Goal: Task Accomplishment & Management: Complete application form

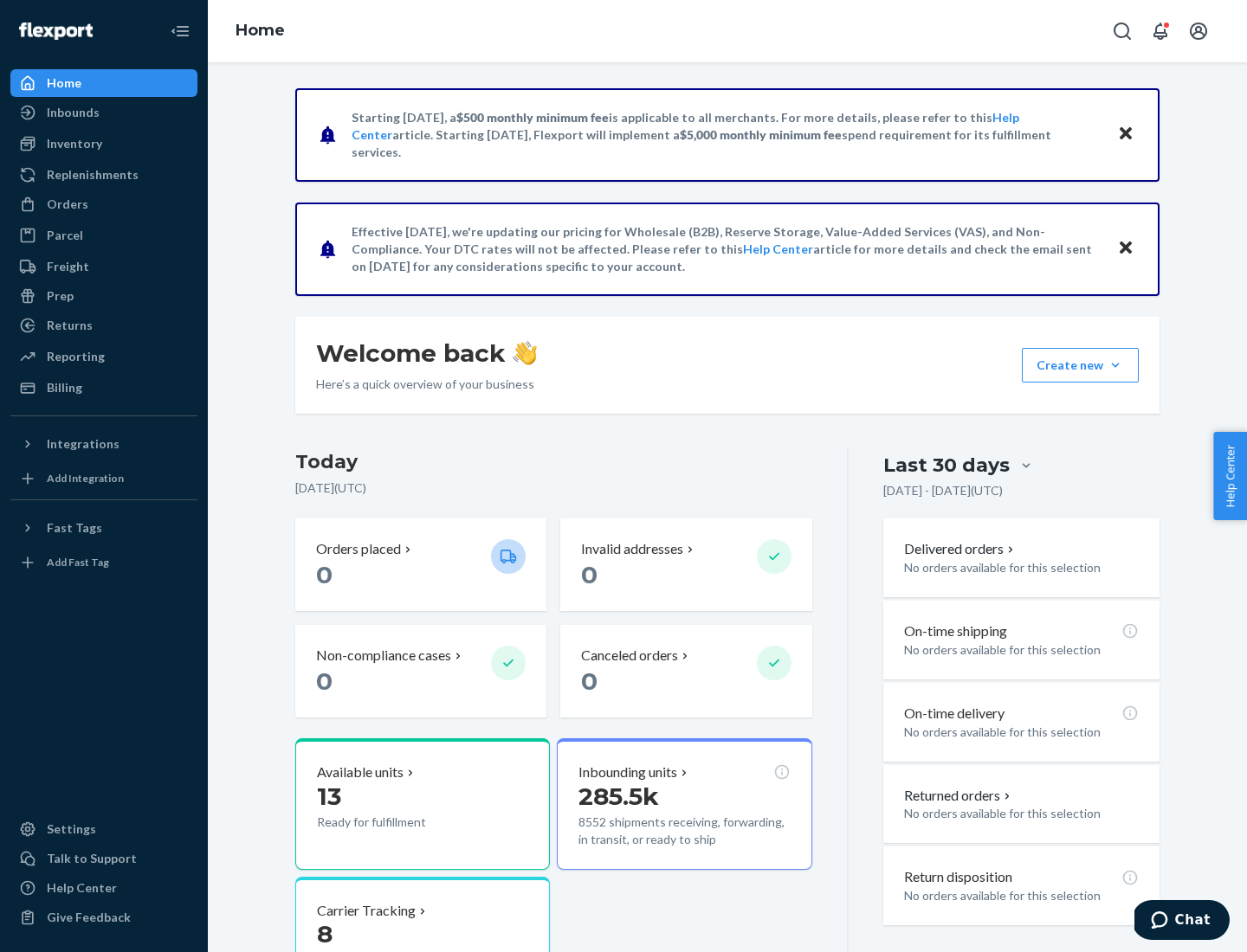
click at [1115, 366] on button "Create new Create new inbound Create new order Create new product" at bounding box center [1080, 365] width 117 height 34
click at [104, 113] on div "Inbounds" at bounding box center [104, 112] width 183 height 24
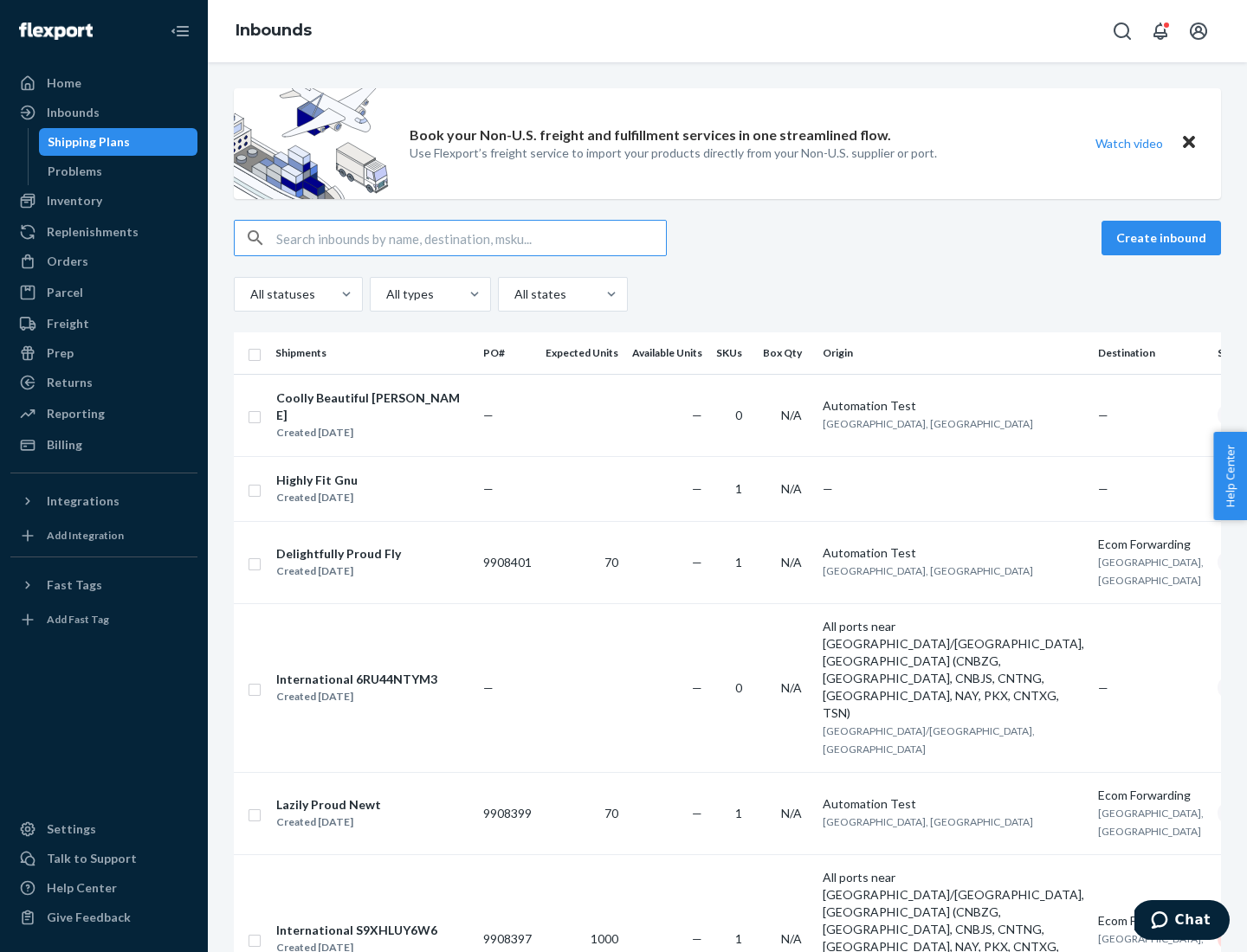
click at [1164, 238] on button "Create inbound" at bounding box center [1161, 237] width 120 height 34
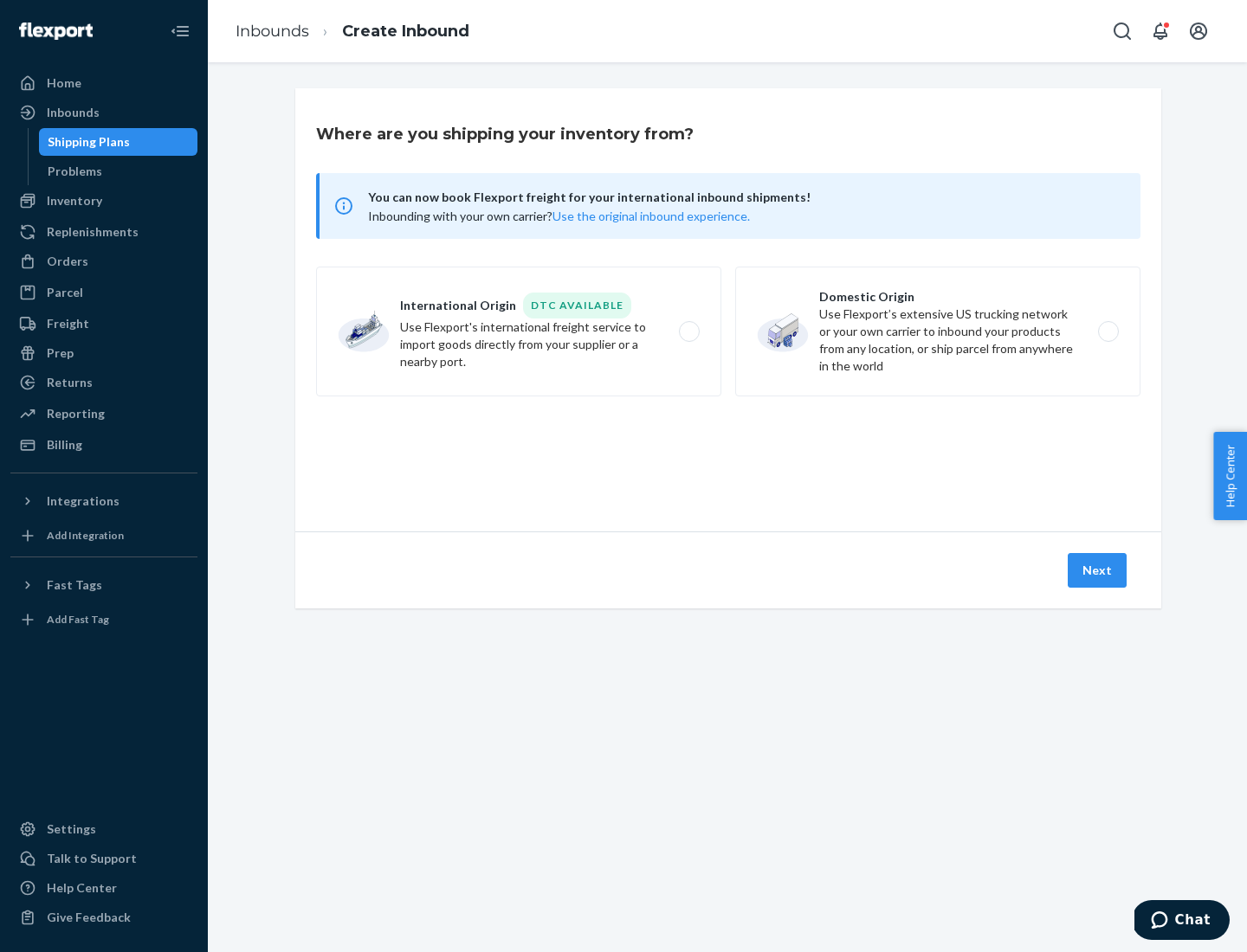
click at [938, 332] on label "Domestic Origin Use Flexport’s extensive US trucking network or your own carrie…" at bounding box center [938, 332] width 406 height 130
click at [1108, 332] on input "Domestic Origin Use Flexport’s extensive US trucking network or your own carrie…" at bounding box center [1114, 332] width 11 height 11
radio input "true"
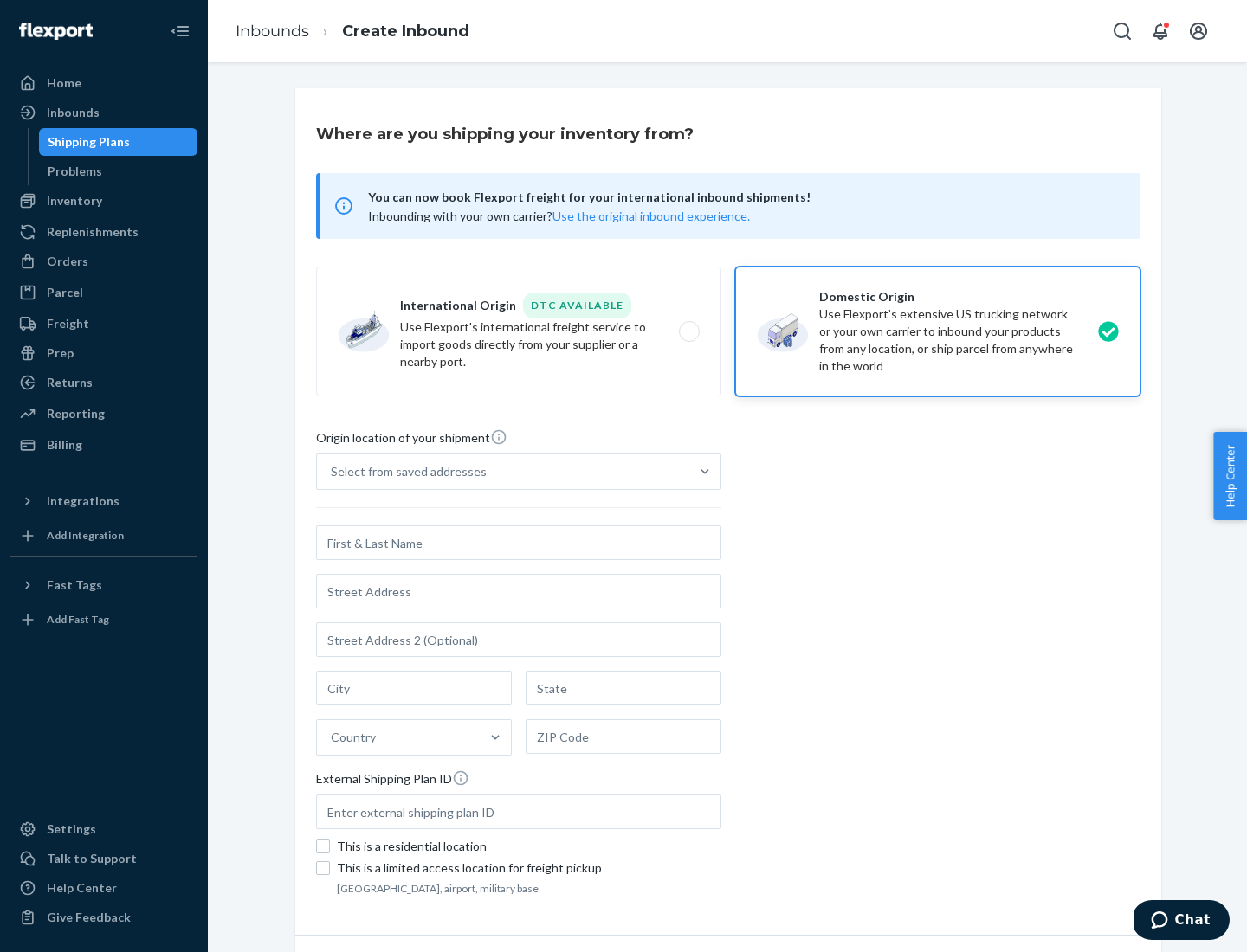
click at [503, 471] on div "Select from saved addresses" at bounding box center [503, 471] width 372 height 34
click at [333, 471] on input "Select from saved addresses" at bounding box center [332, 471] width 2 height 18
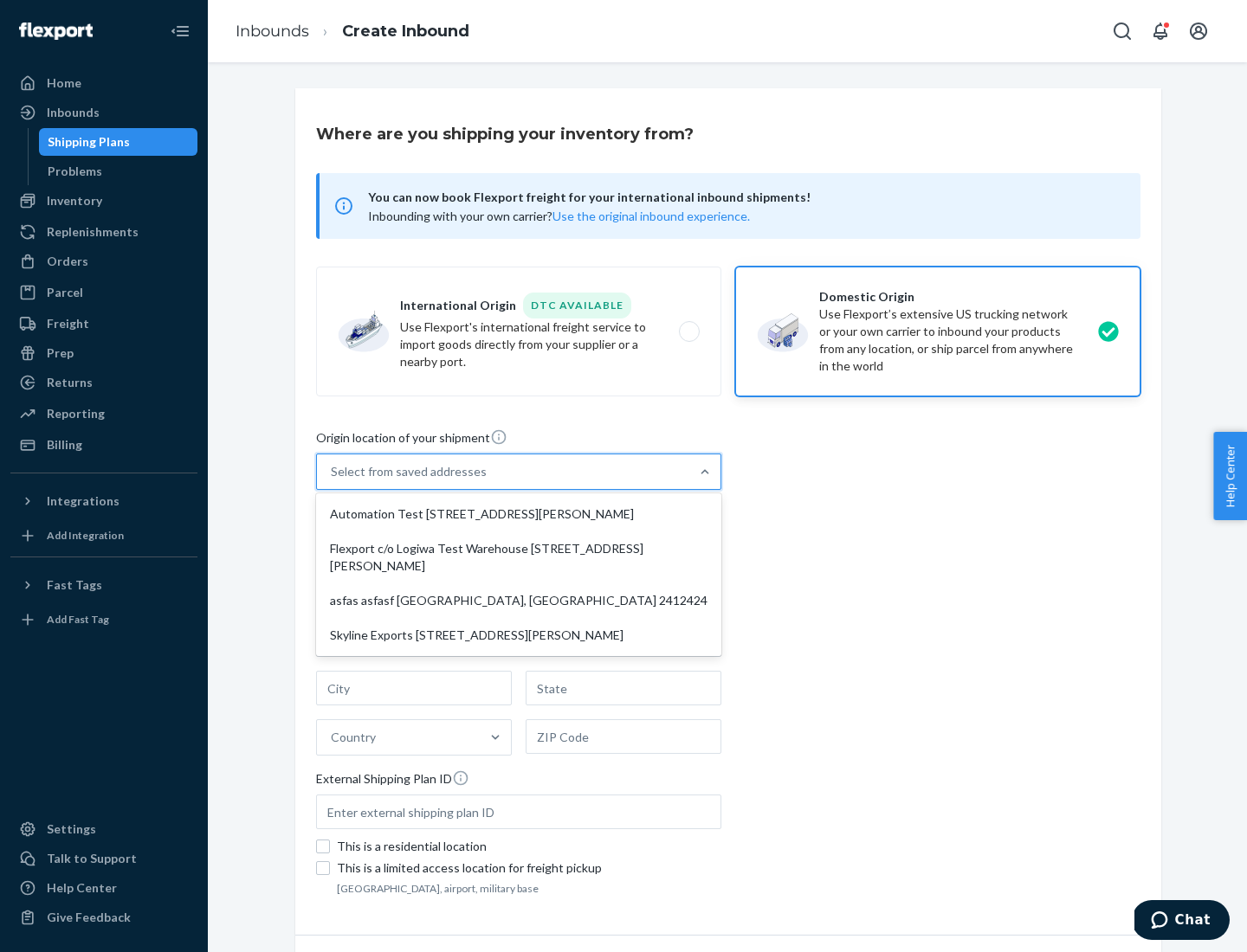
scroll to position [6, 0]
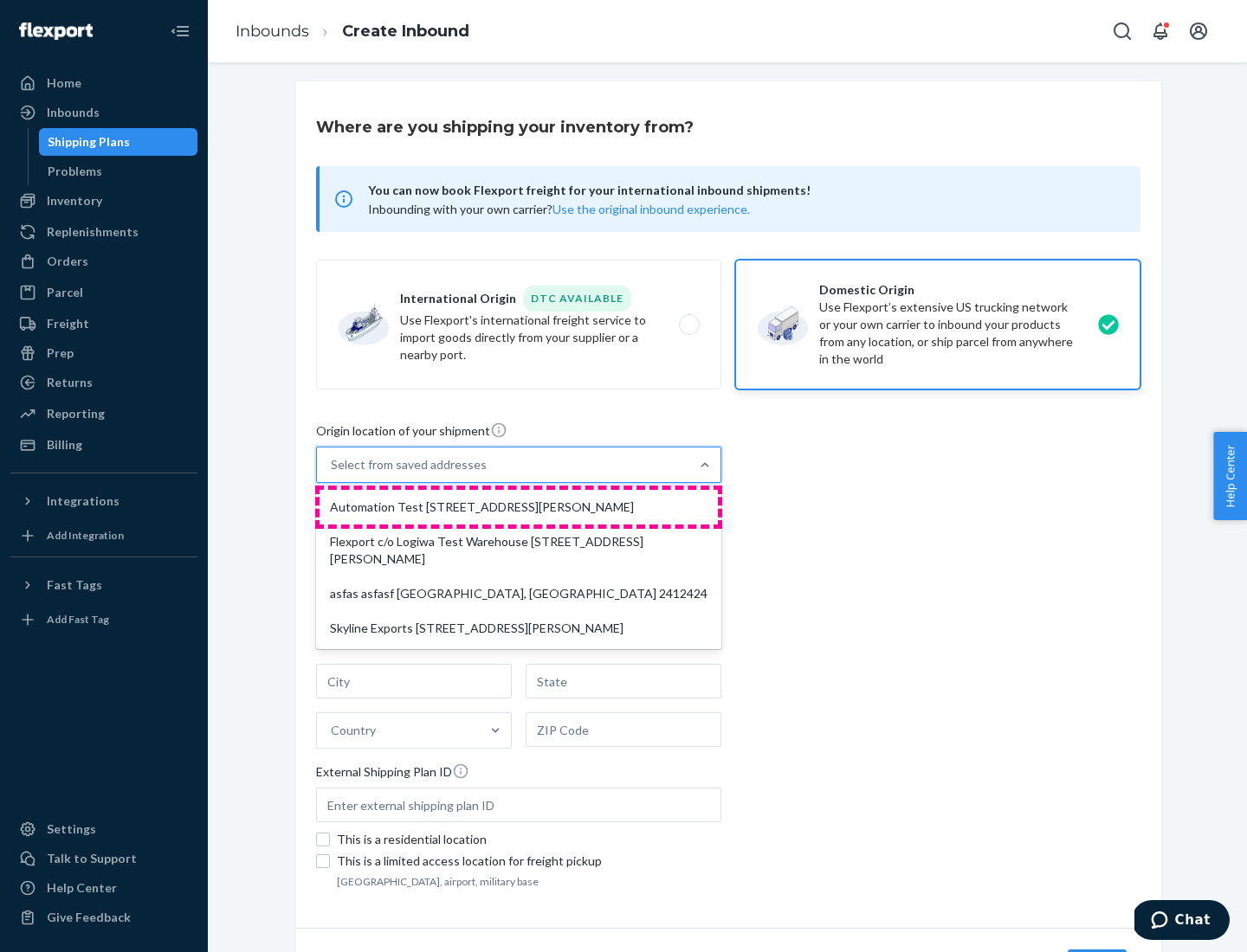
click at [519, 507] on div "Automation Test [STREET_ADDRESS][PERSON_NAME]" at bounding box center [519, 507] width 398 height 34
click at [333, 473] on input "option Automation Test [STREET_ADDRESS][PERSON_NAME] focused, 1 of 4. 4 results…" at bounding box center [332, 465] width 2 height 18
type input "Automation Test"
type input "9th Floor"
type input "[GEOGRAPHIC_DATA]"
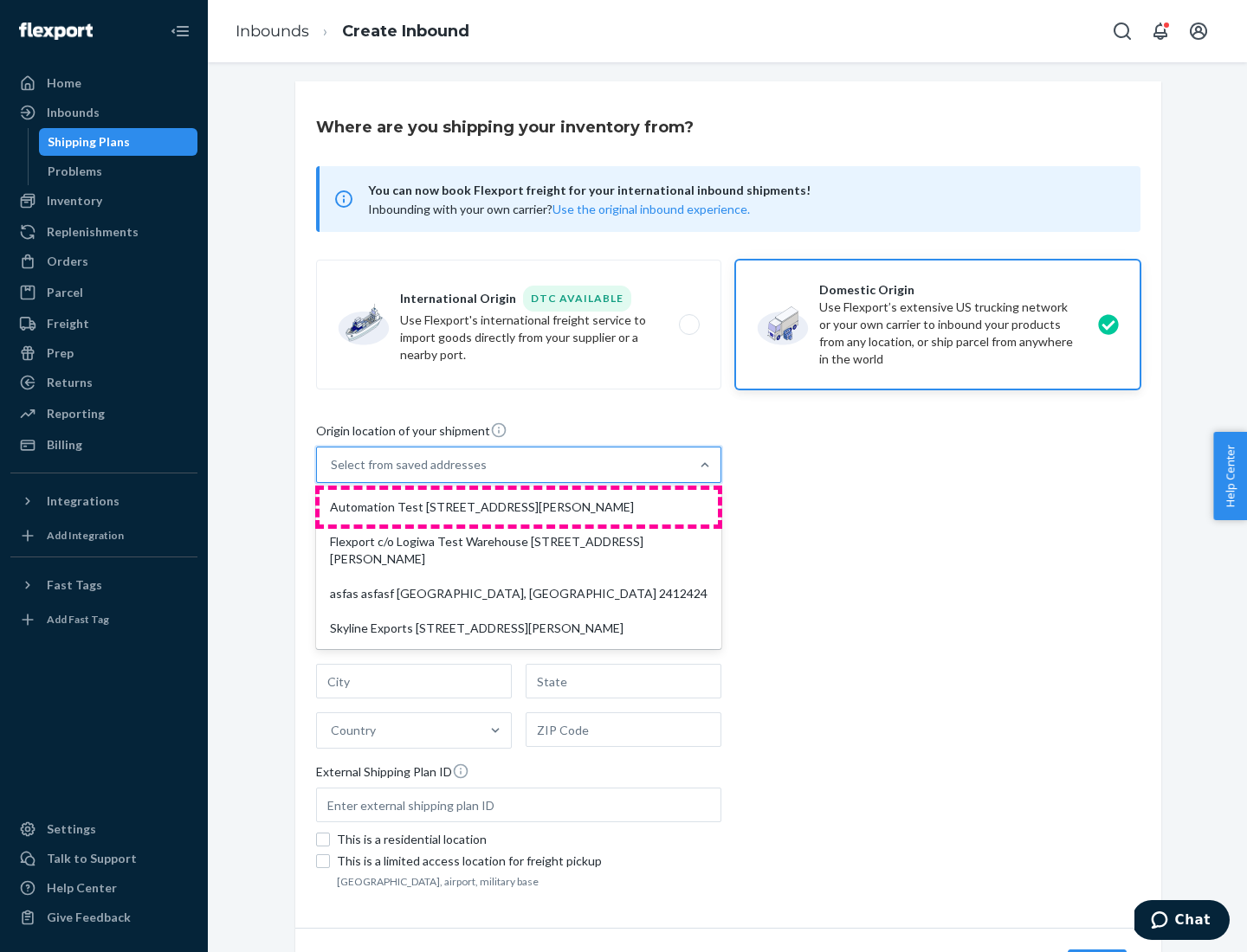
type input "CA"
type input "94104"
type input "[STREET_ADDRESS][PERSON_NAME]"
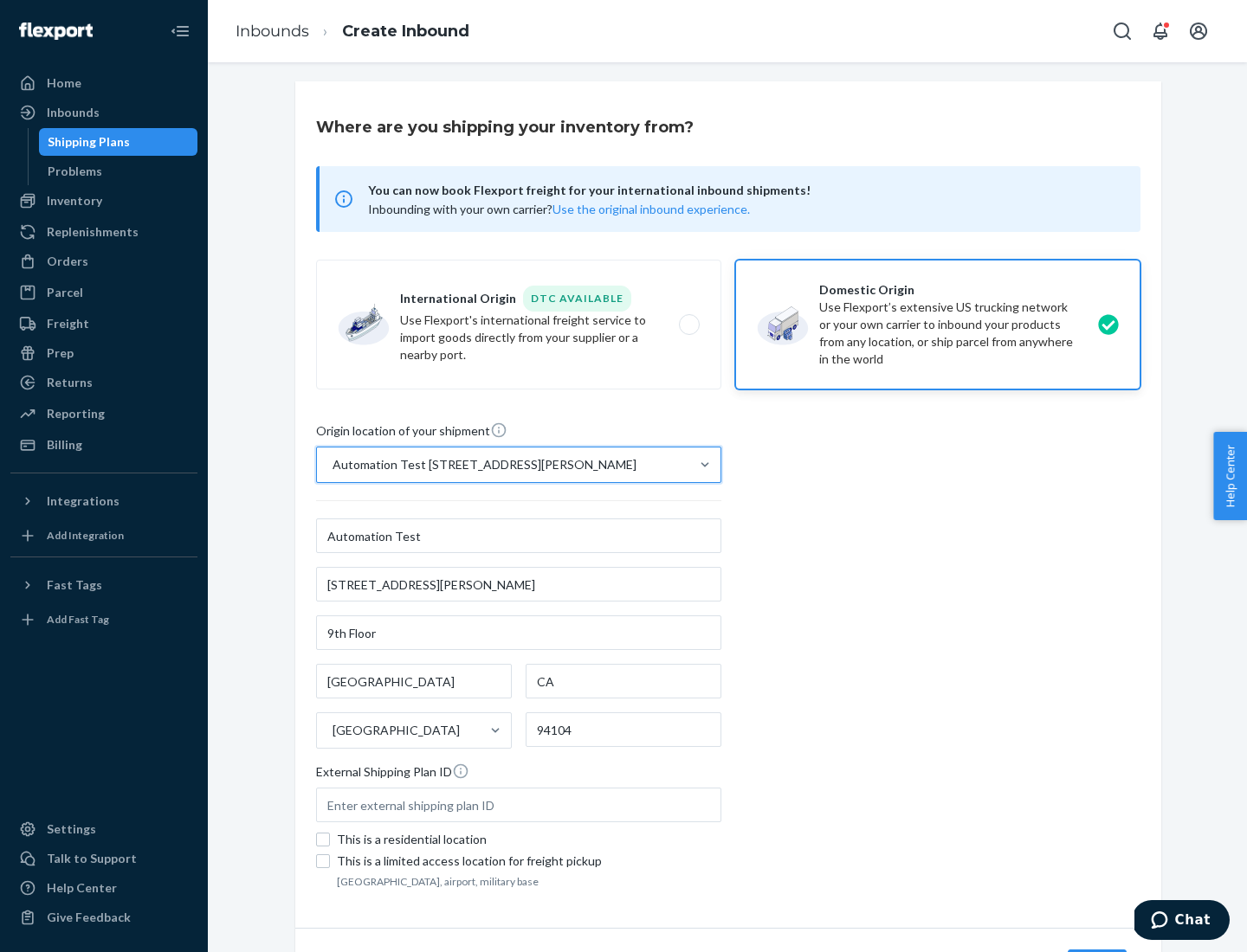
scroll to position [101, 0]
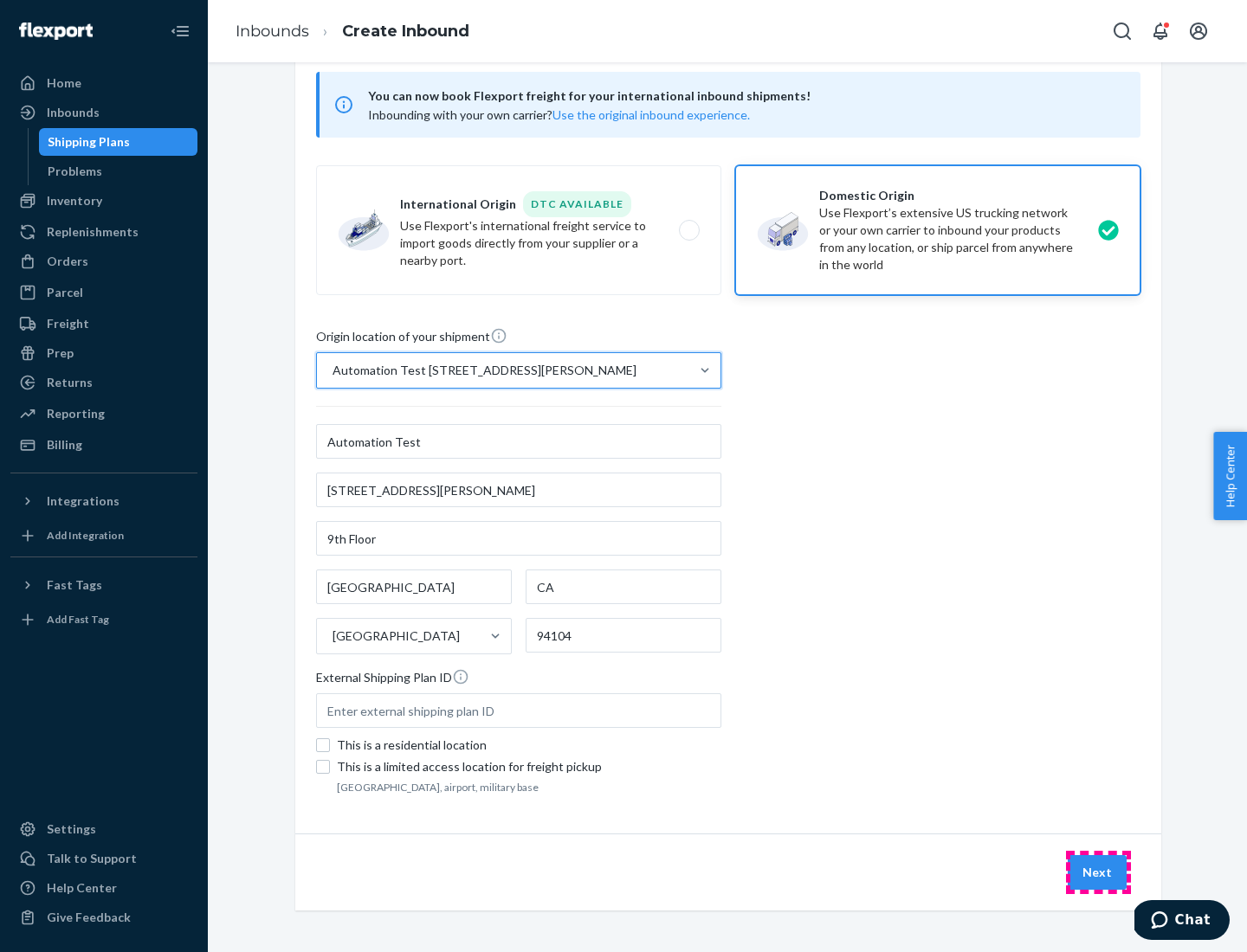
click at [1098, 872] on button "Next" at bounding box center [1098, 872] width 59 height 34
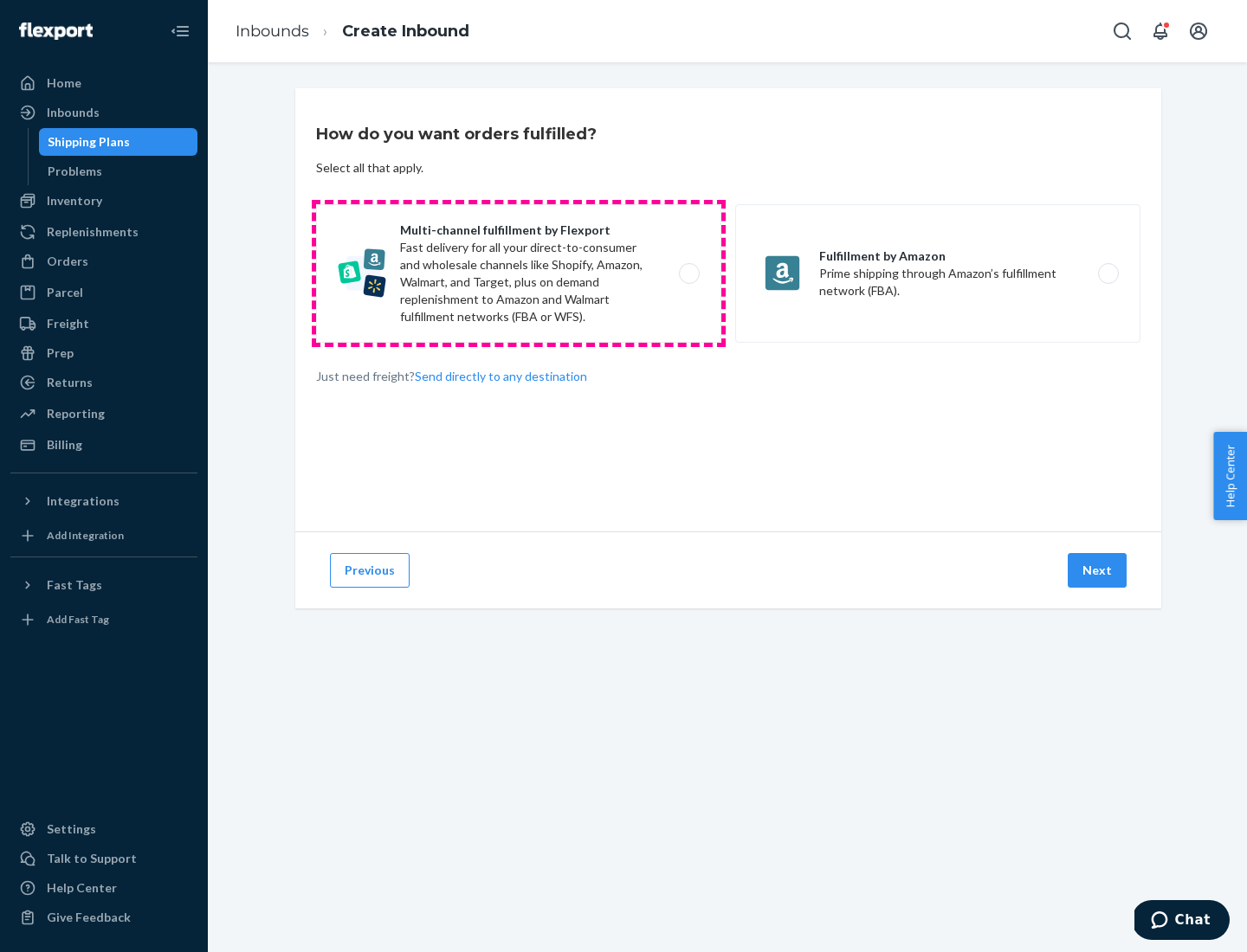
click at [519, 273] on label "Multi-channel fulfillment by Flexport Fast delivery for all your direct-to-cons…" at bounding box center [519, 274] width 406 height 139
click at [688, 273] on input "Multi-channel fulfillment by Flexport Fast delivery for all your direct-to-cons…" at bounding box center [694, 274] width 11 height 11
radio input "true"
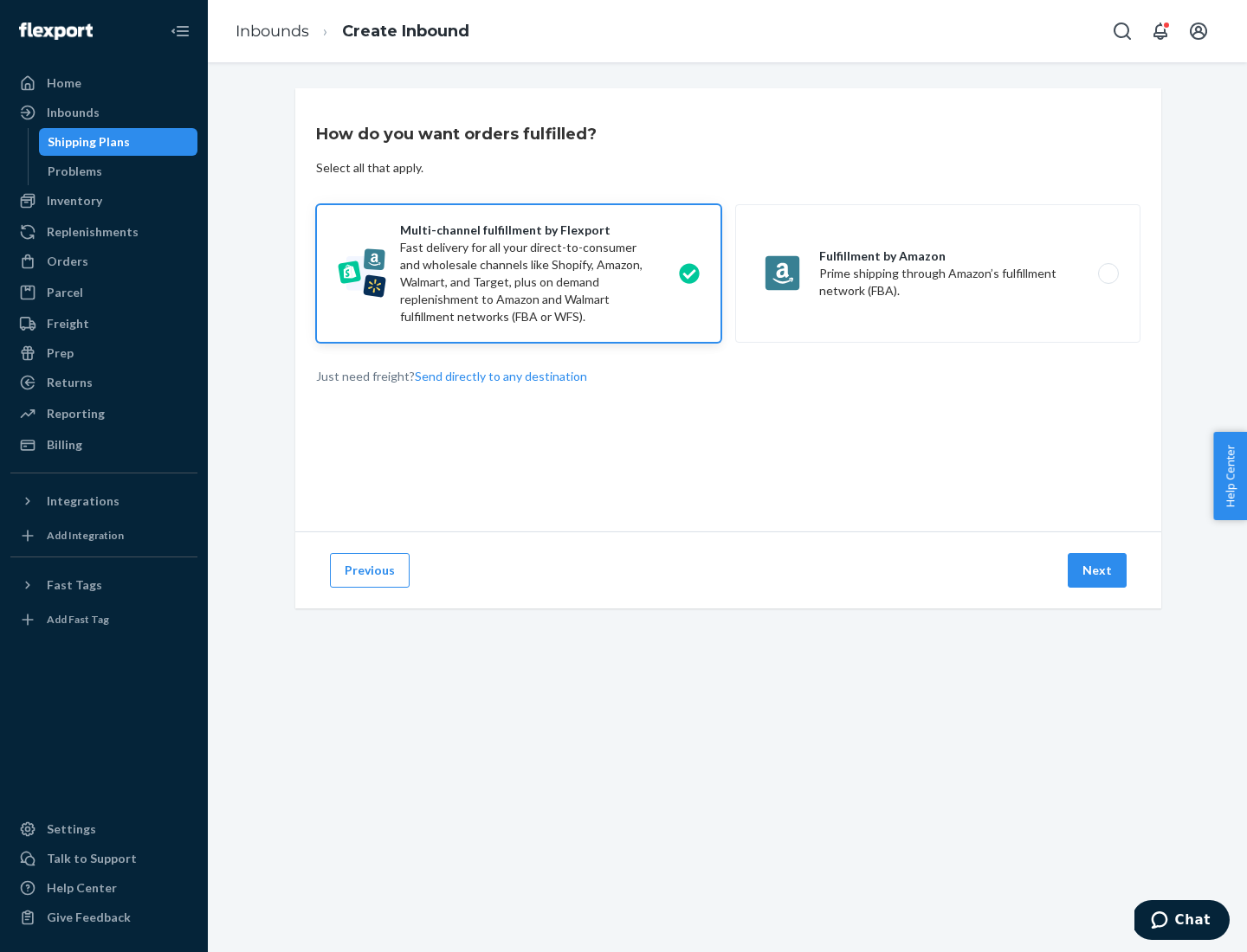
click at [1098, 570] on button "Next" at bounding box center [1098, 570] width 59 height 34
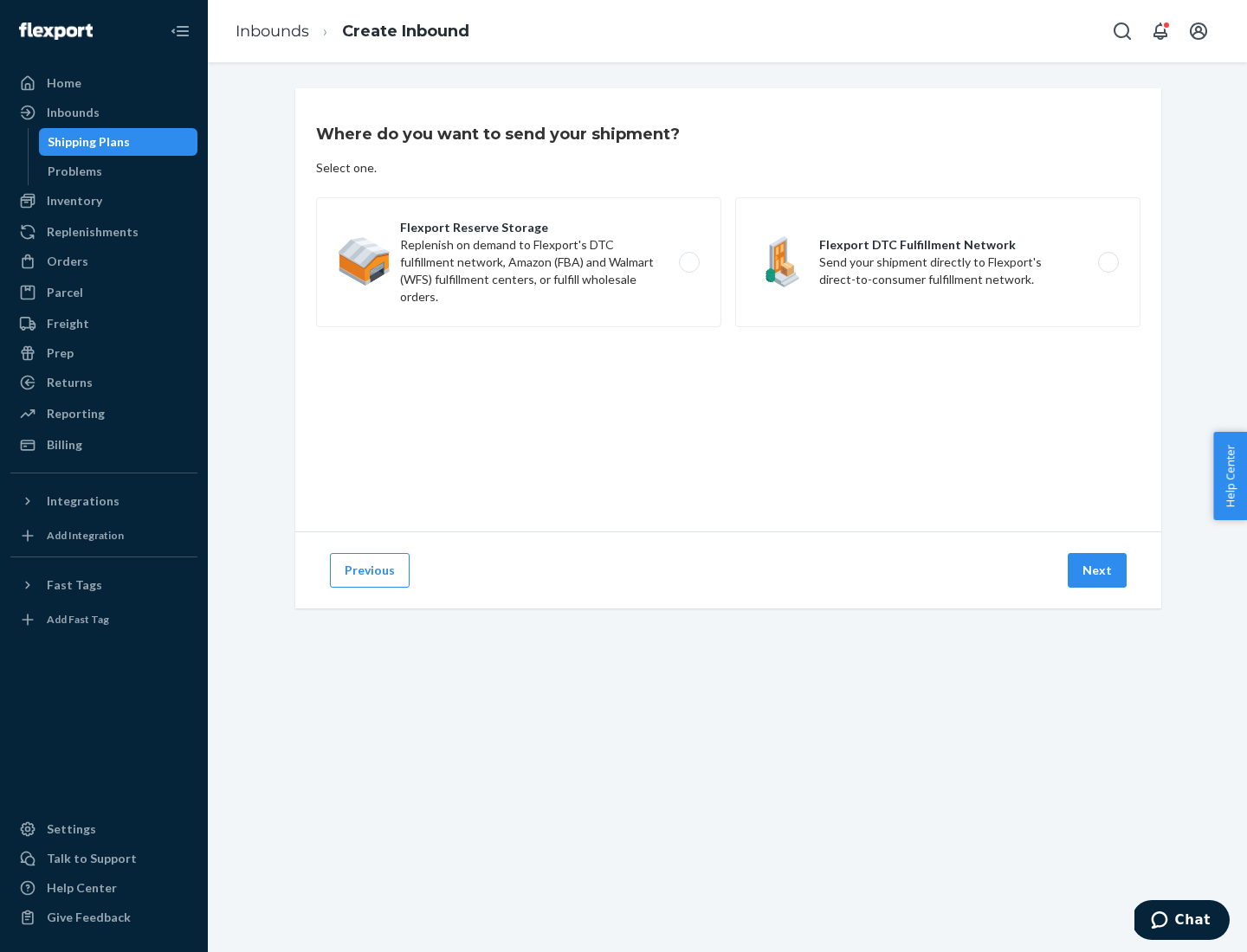
click at [938, 262] on label "Flexport DTC Fulfillment Network Send your shipment directly to Flexport's dire…" at bounding box center [938, 262] width 406 height 130
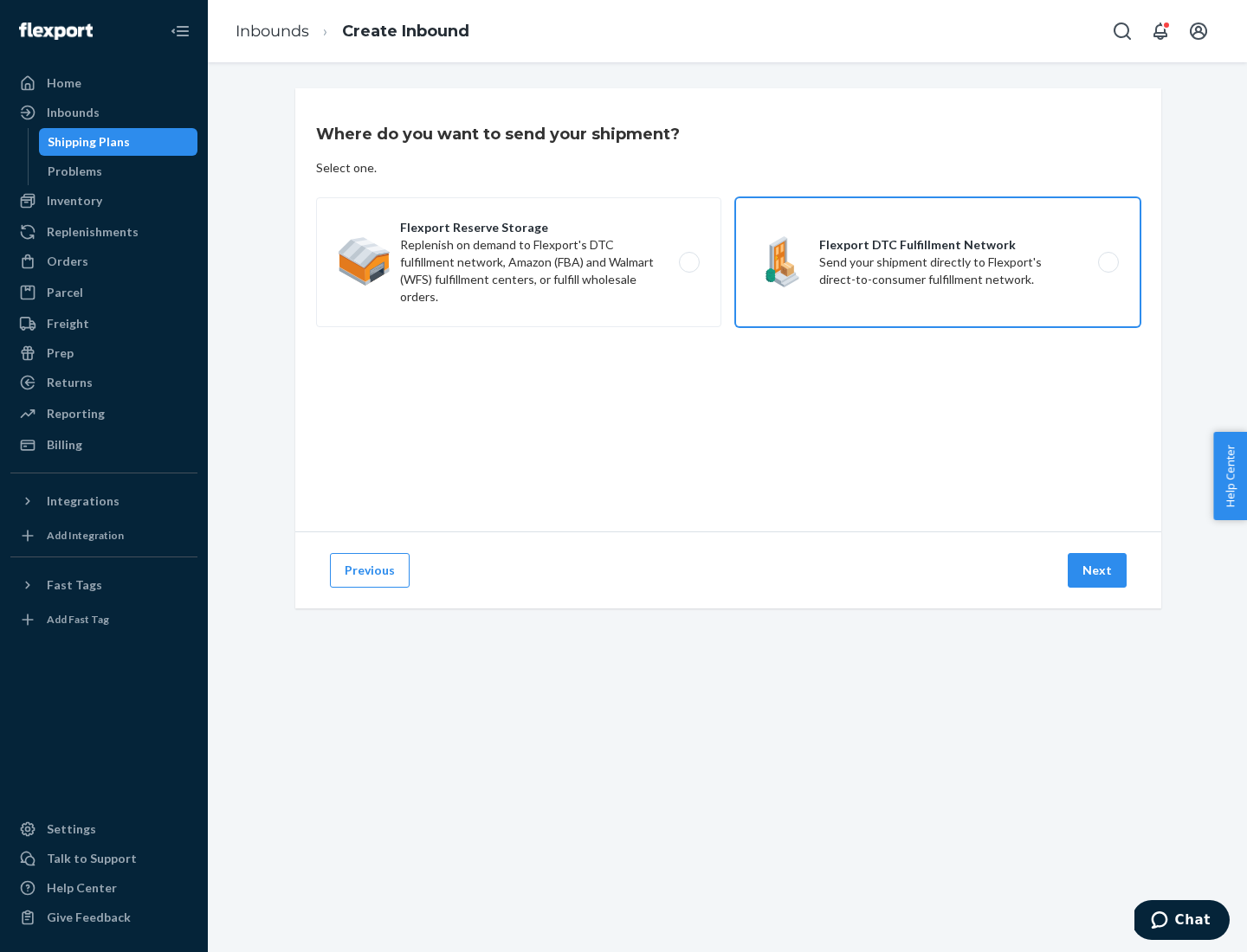
click at [1108, 262] on input "Flexport DTC Fulfillment Network Send your shipment directly to Flexport's dire…" at bounding box center [1114, 263] width 11 height 11
radio input "true"
click at [1098, 570] on button "Next" at bounding box center [1098, 570] width 59 height 34
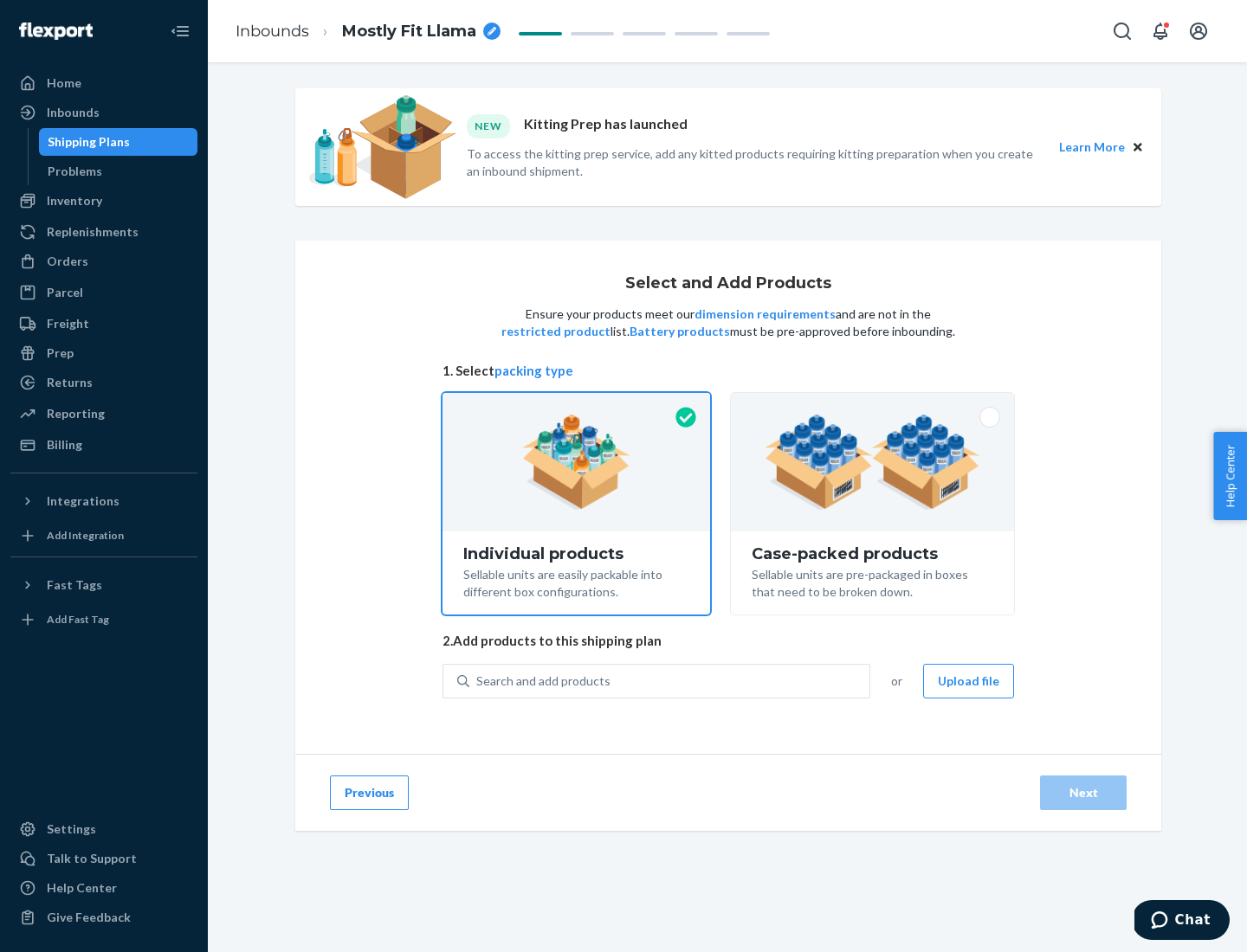
click at [873, 462] on img at bounding box center [872, 462] width 216 height 95
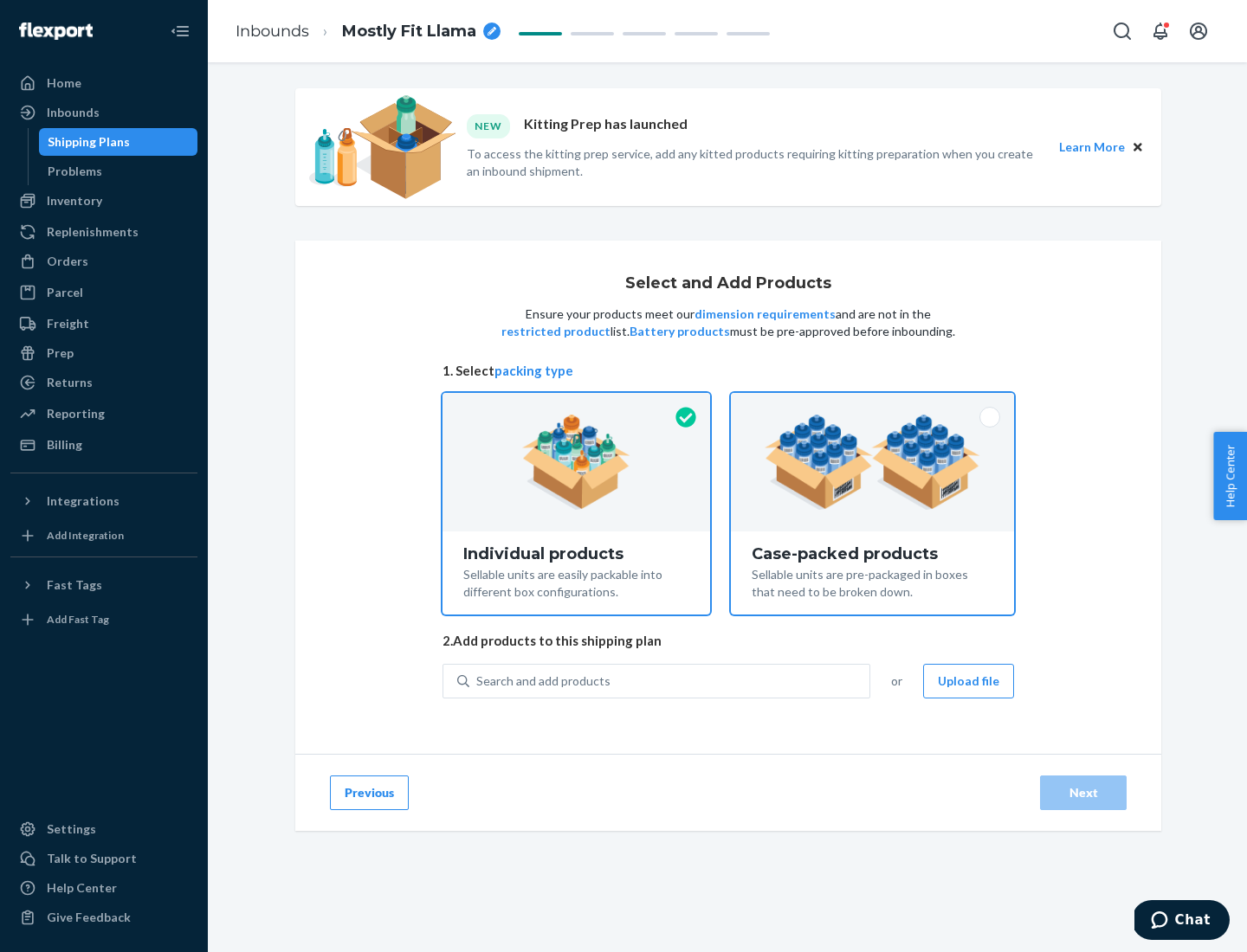
click at [873, 405] on input "Case-packed products Sellable units are pre-packaged in boxes that need to be b…" at bounding box center [873, 398] width 11 height 11
radio input "true"
radio input "false"
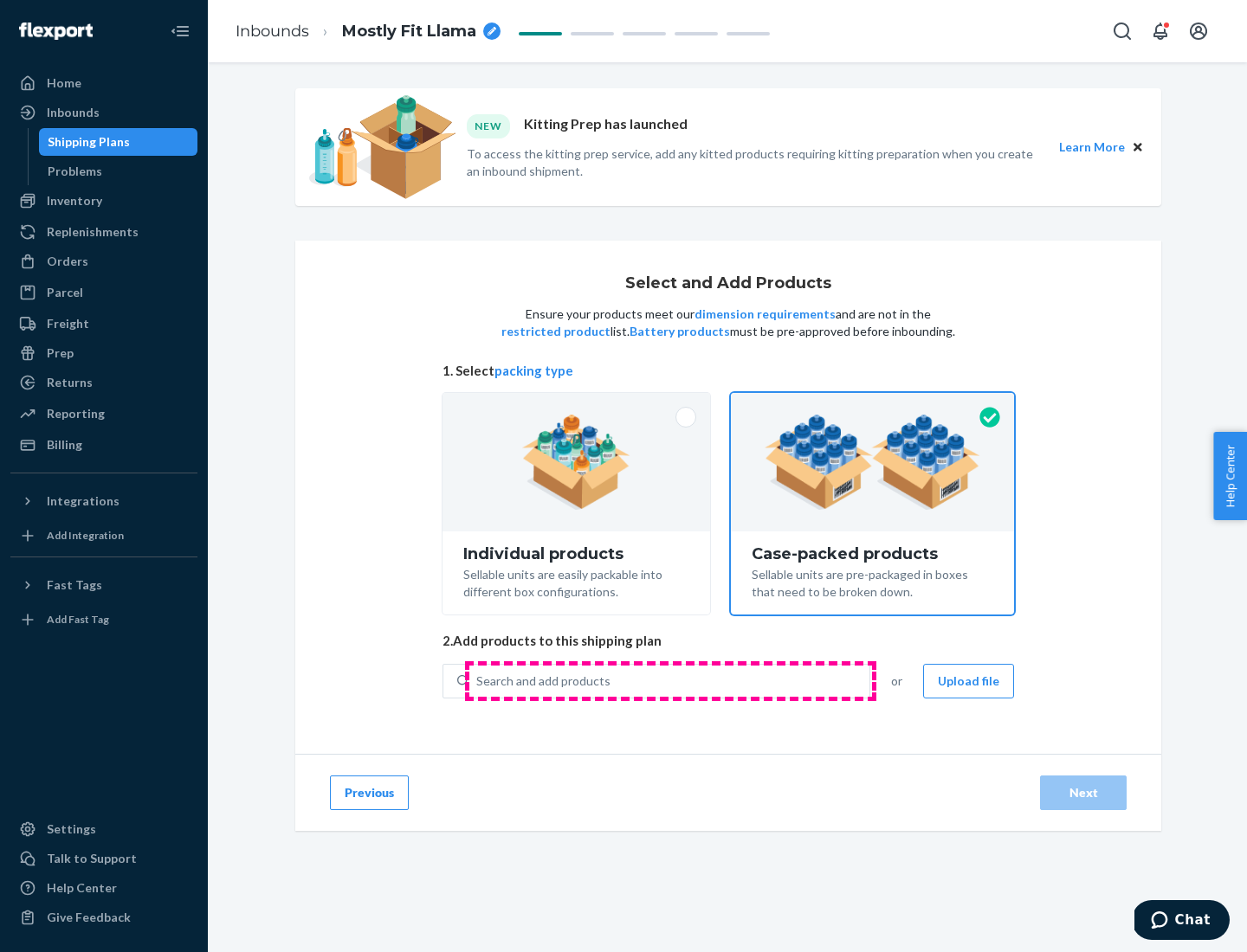
click at [671, 681] on div "Search and add products" at bounding box center [670, 682] width 400 height 31
click at [478, 681] on input "Search and add products" at bounding box center [477, 681] width 2 height 18
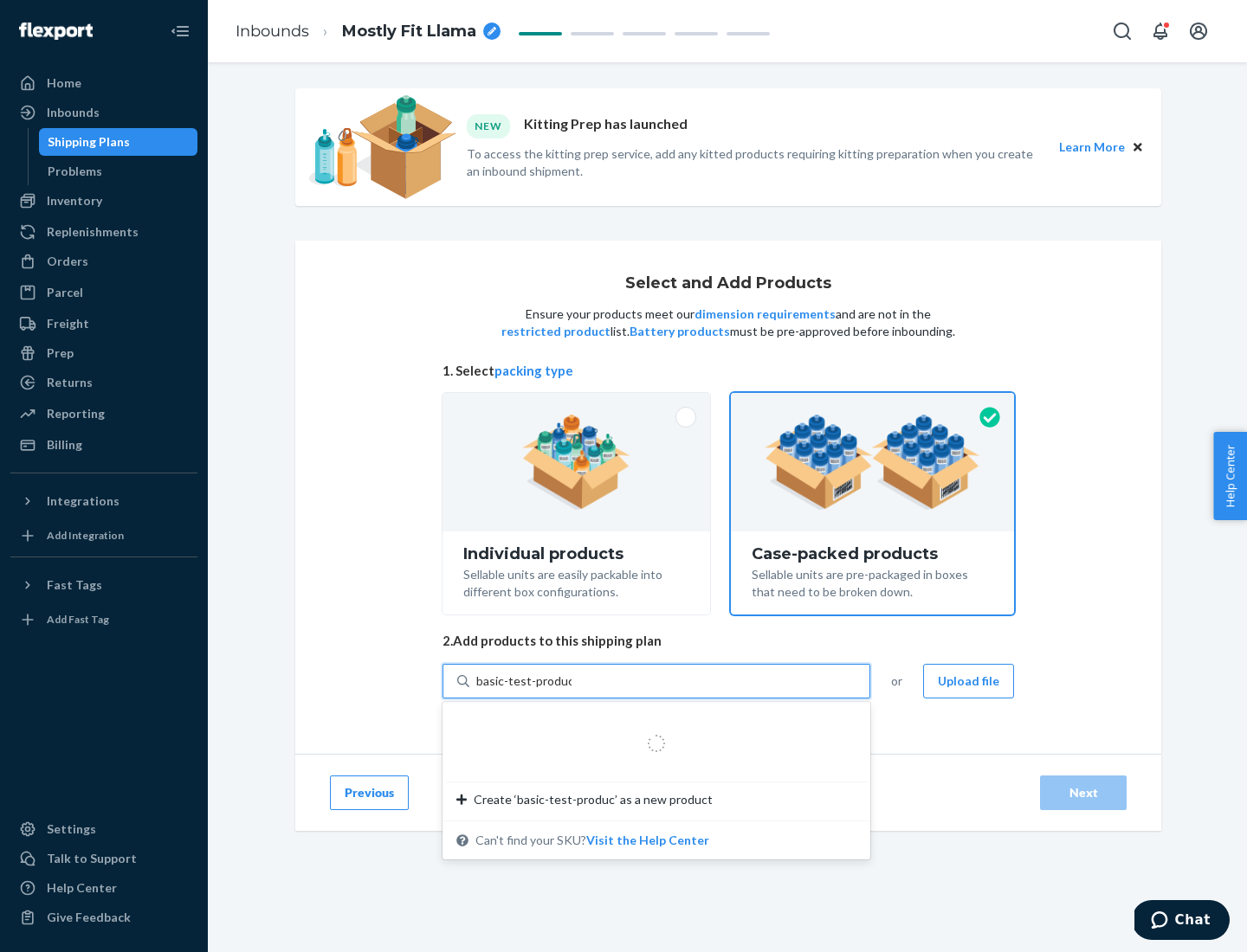
type input "basic-test-product-1"
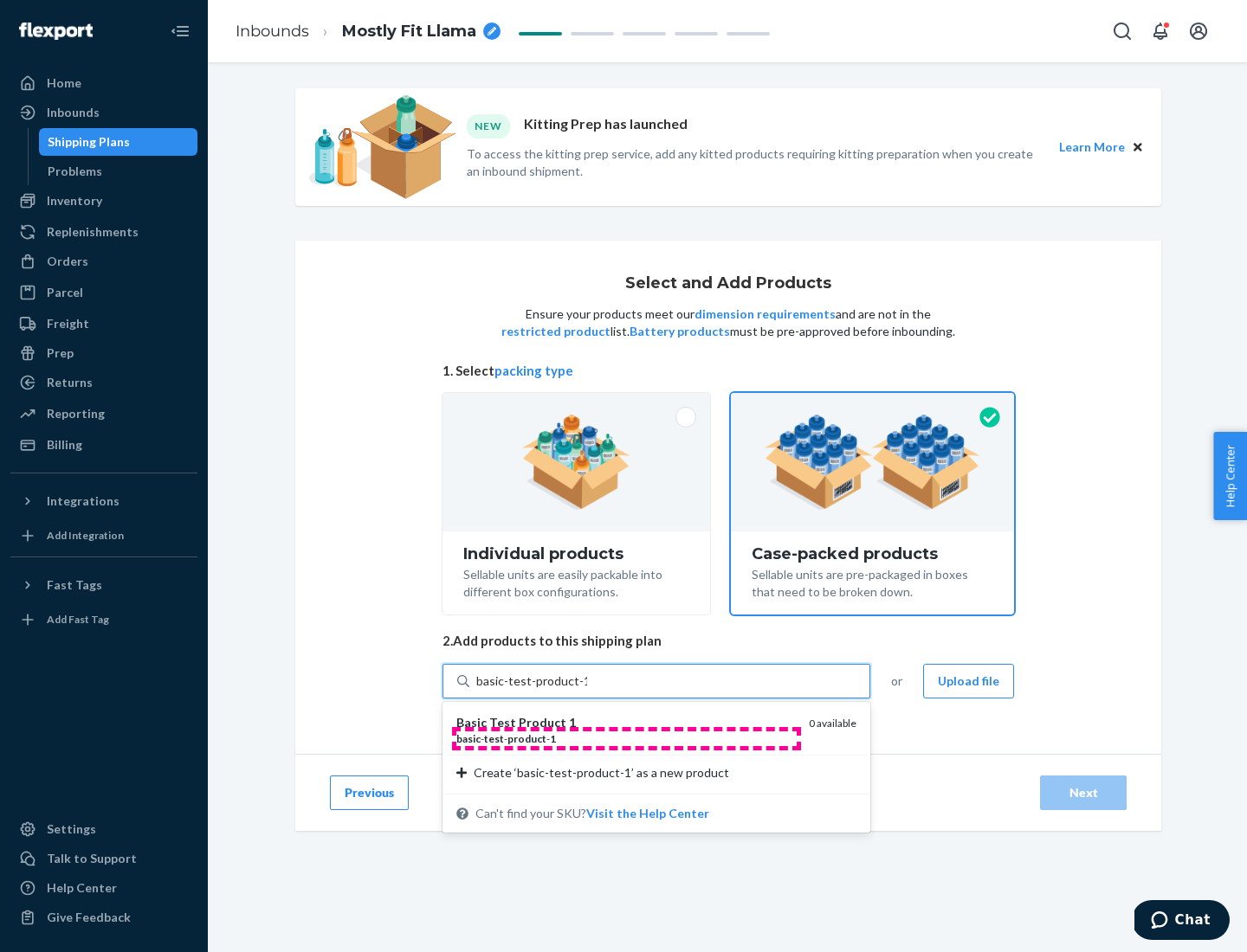
click at [626, 738] on div "basic - test - product - 1" at bounding box center [626, 739] width 339 height 15
click at [587, 690] on input "basic-test-product-1" at bounding box center [532, 681] width 111 height 18
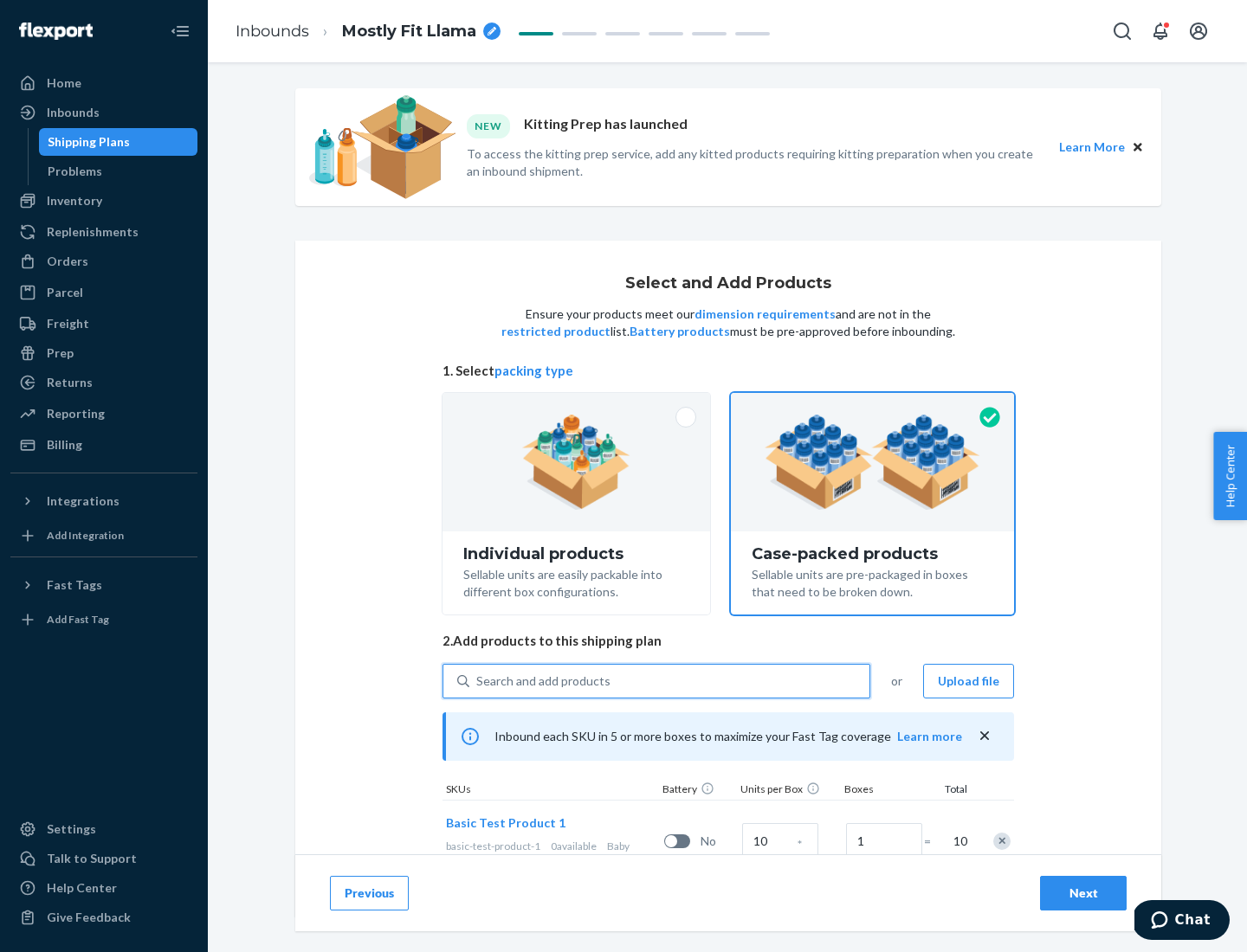
scroll to position [62, 0]
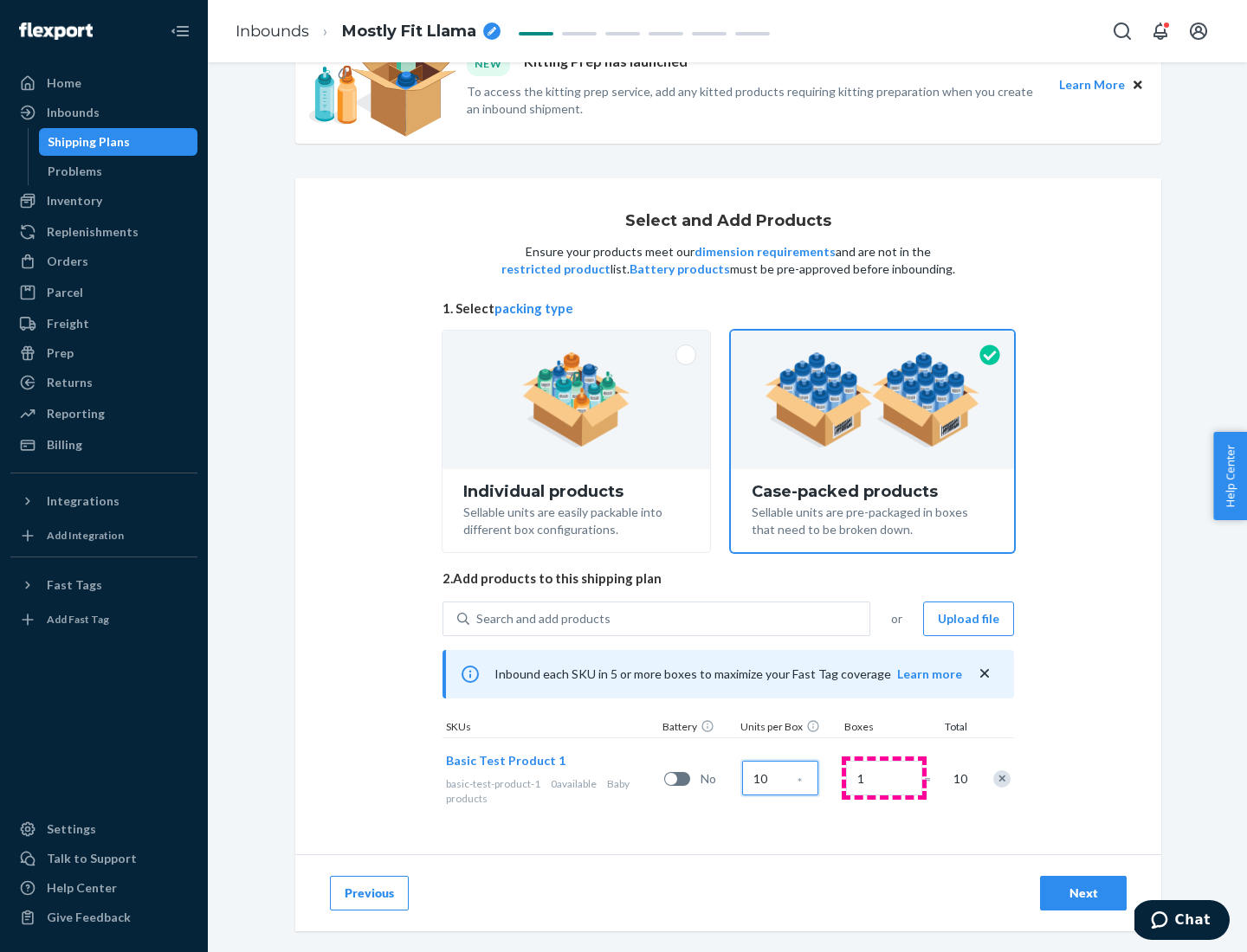
type input "10"
type input "7"
click at [1084, 894] on div "Next" at bounding box center [1084, 893] width 57 height 18
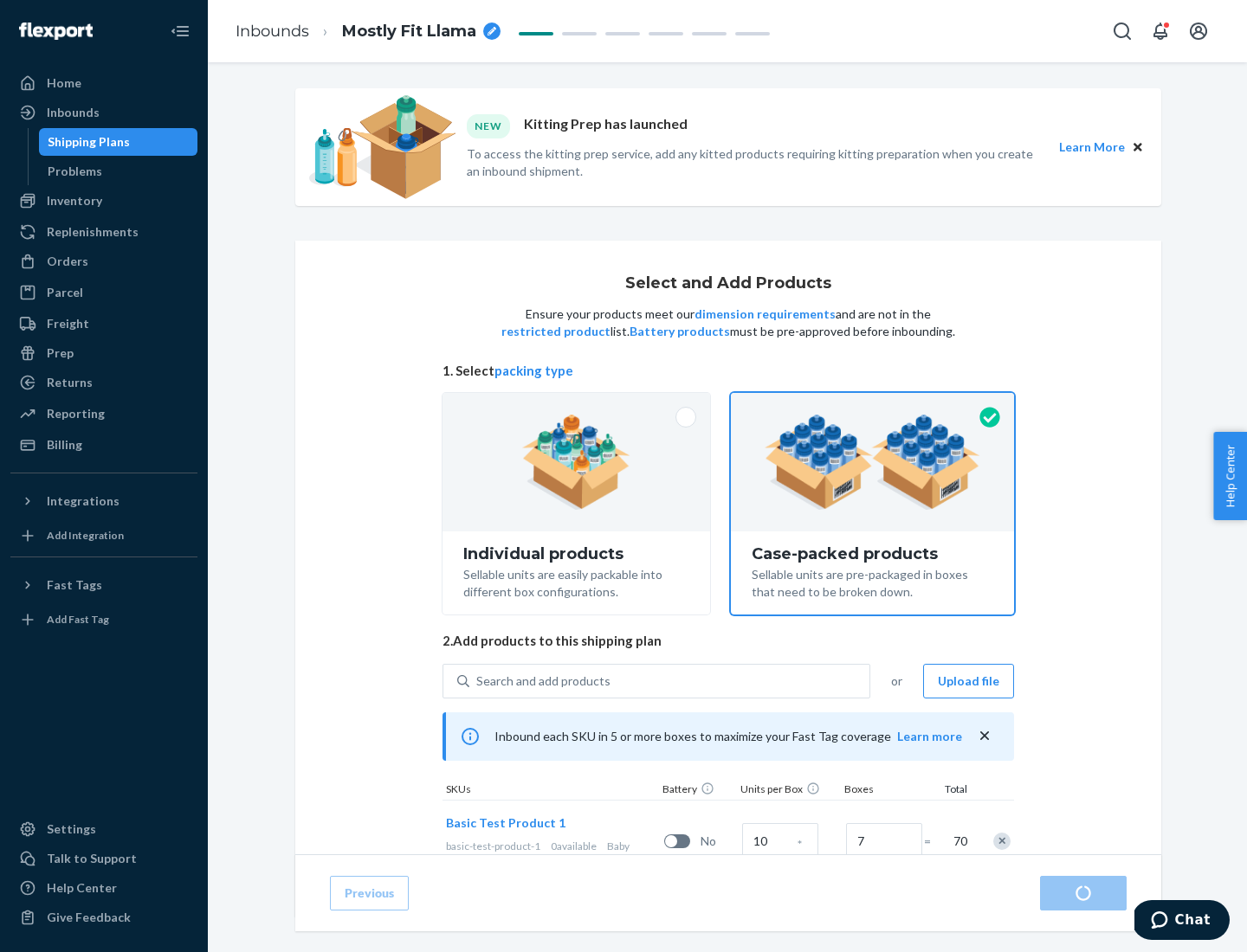
radio input "true"
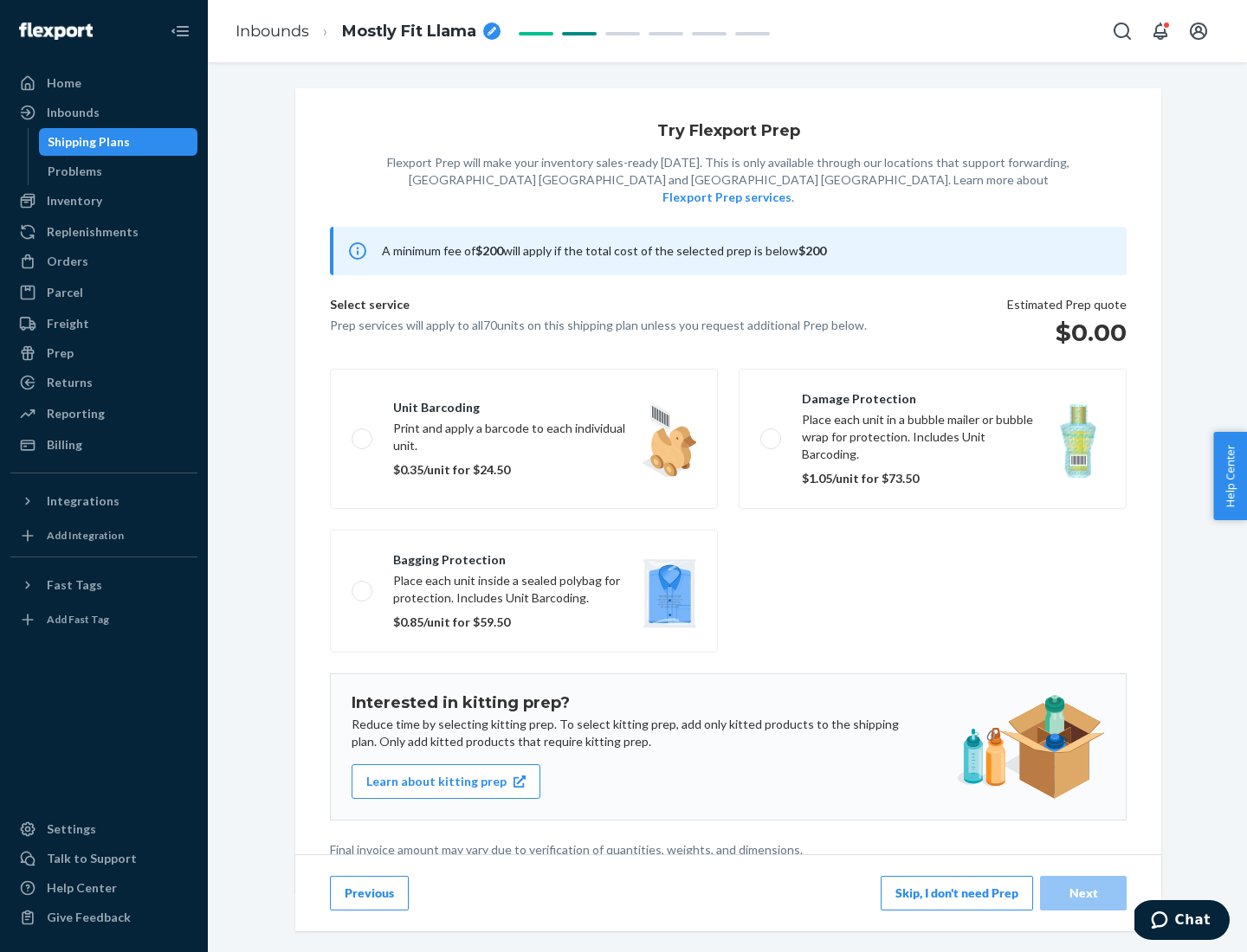
scroll to position [5, 0]
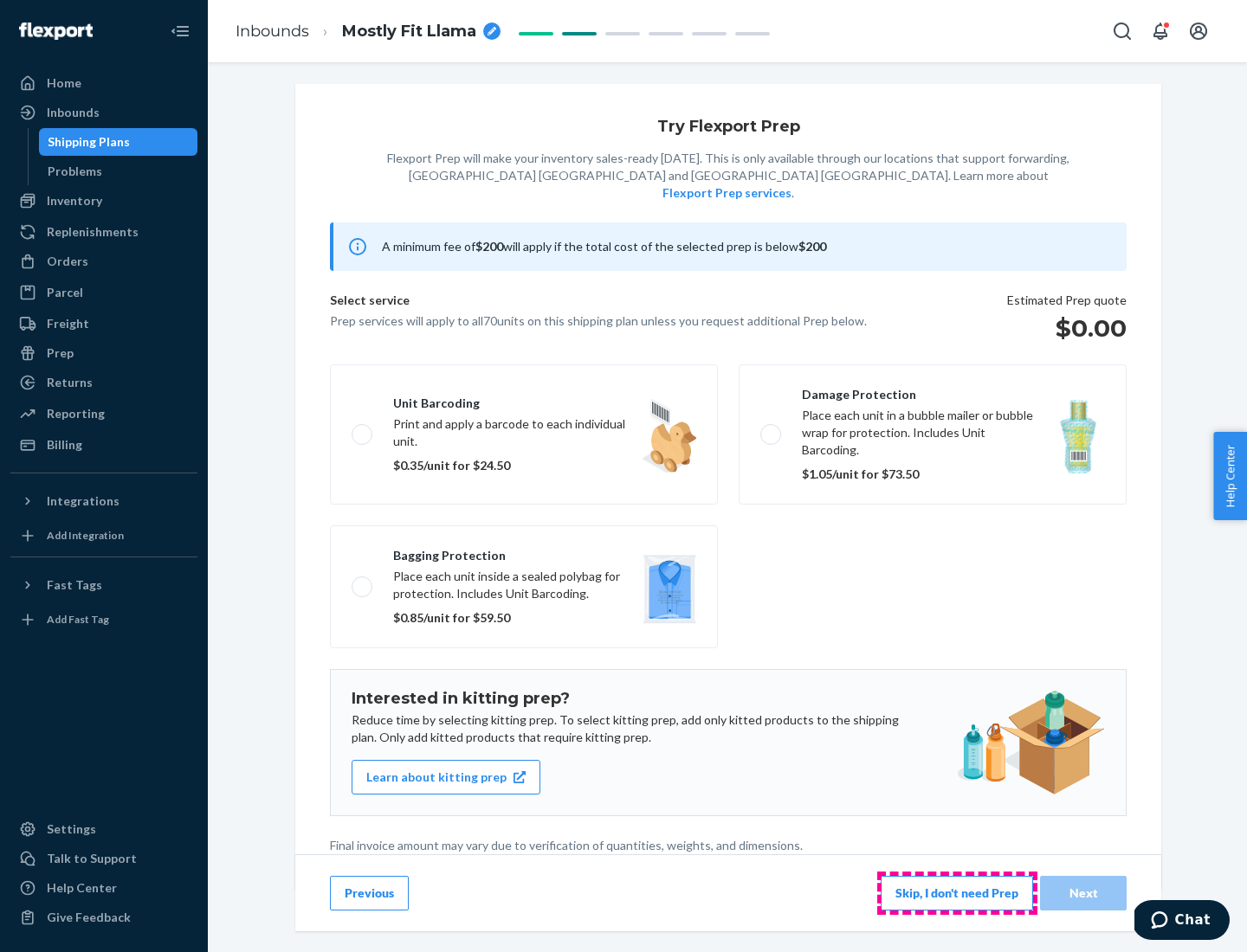
click at [957, 893] on button "Skip, I don't need Prep" at bounding box center [957, 893] width 153 height 34
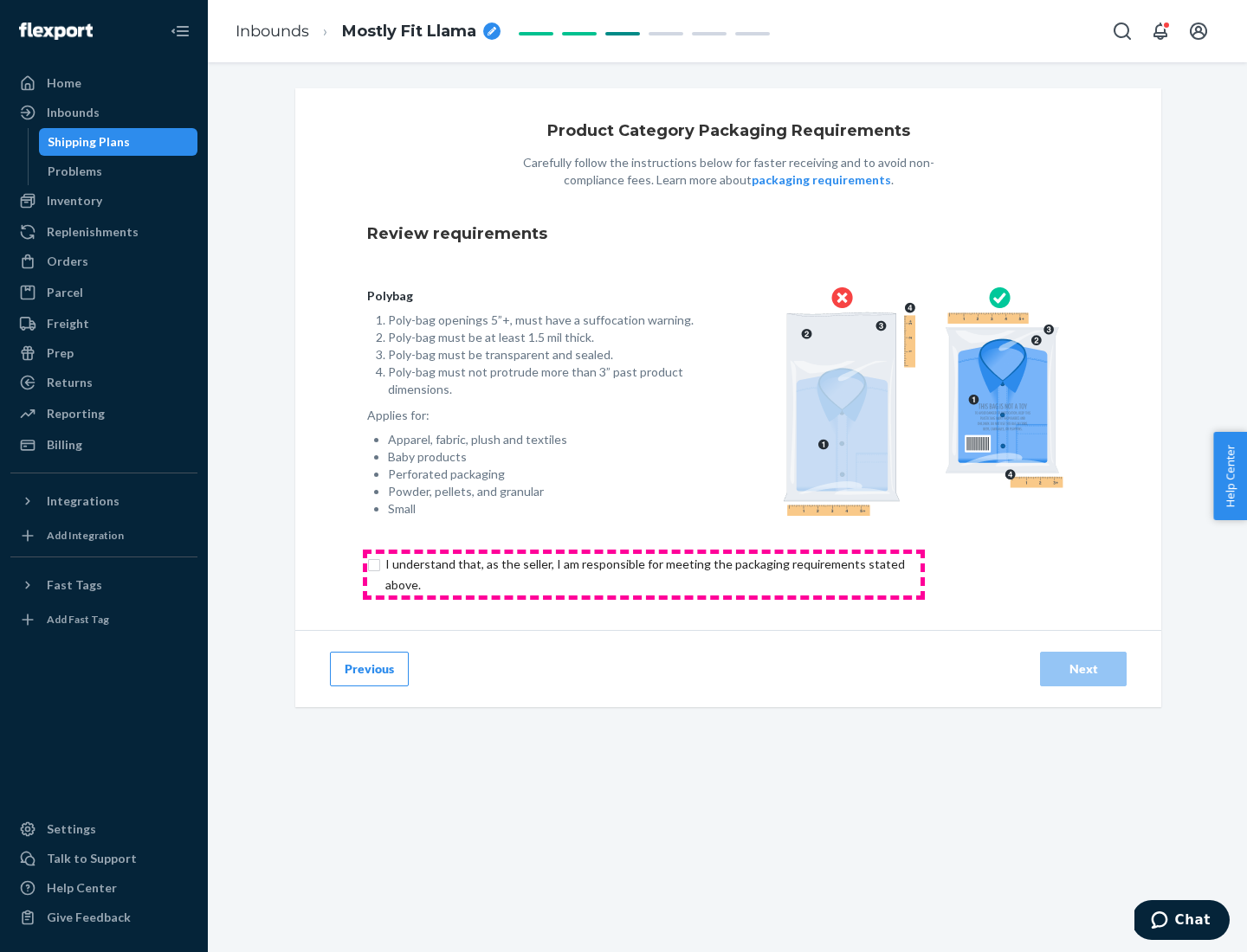
click at [644, 574] on input "checkbox" at bounding box center [655, 574] width 576 height 42
checkbox input "true"
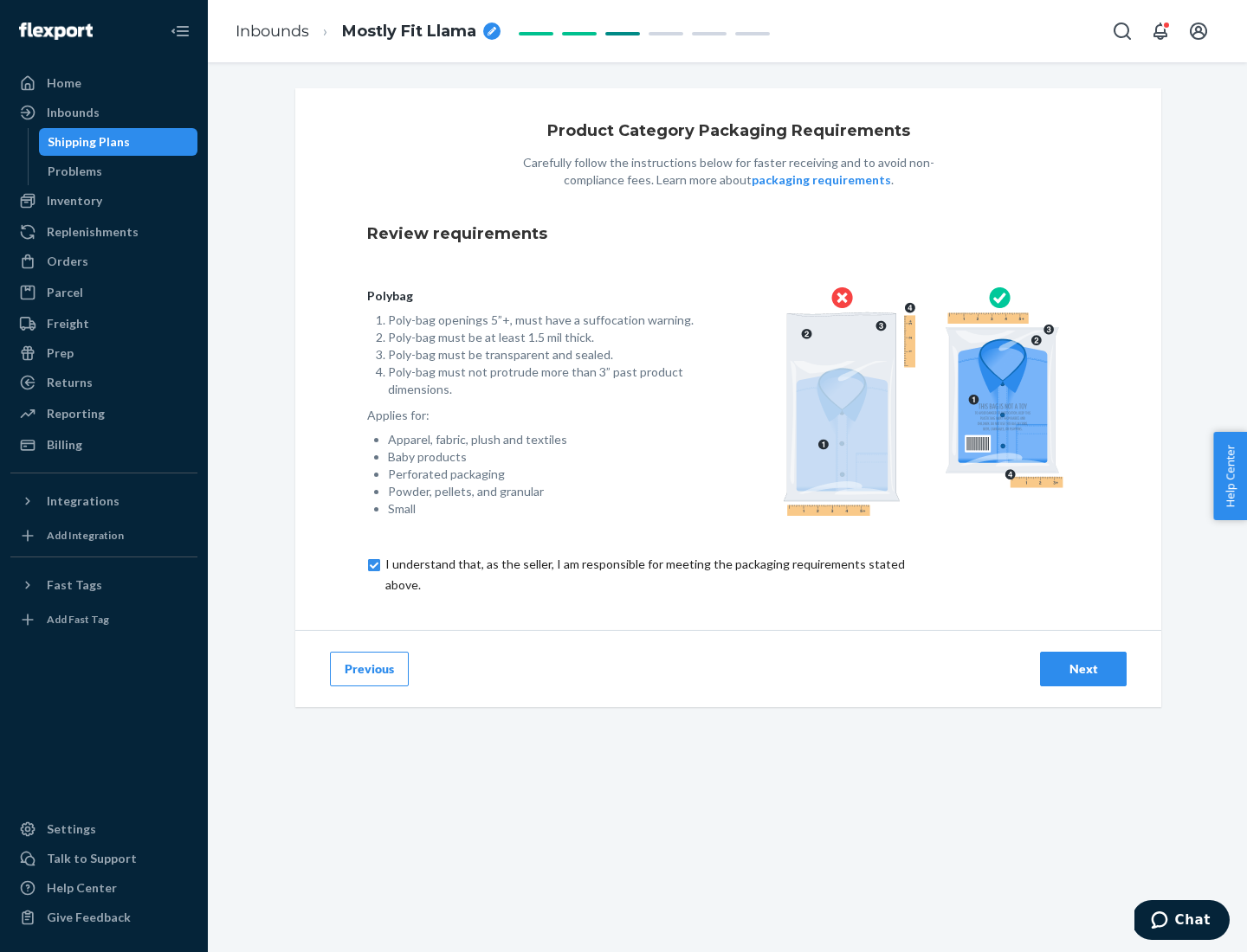
click at [1084, 669] on div "Next" at bounding box center [1084, 669] width 57 height 18
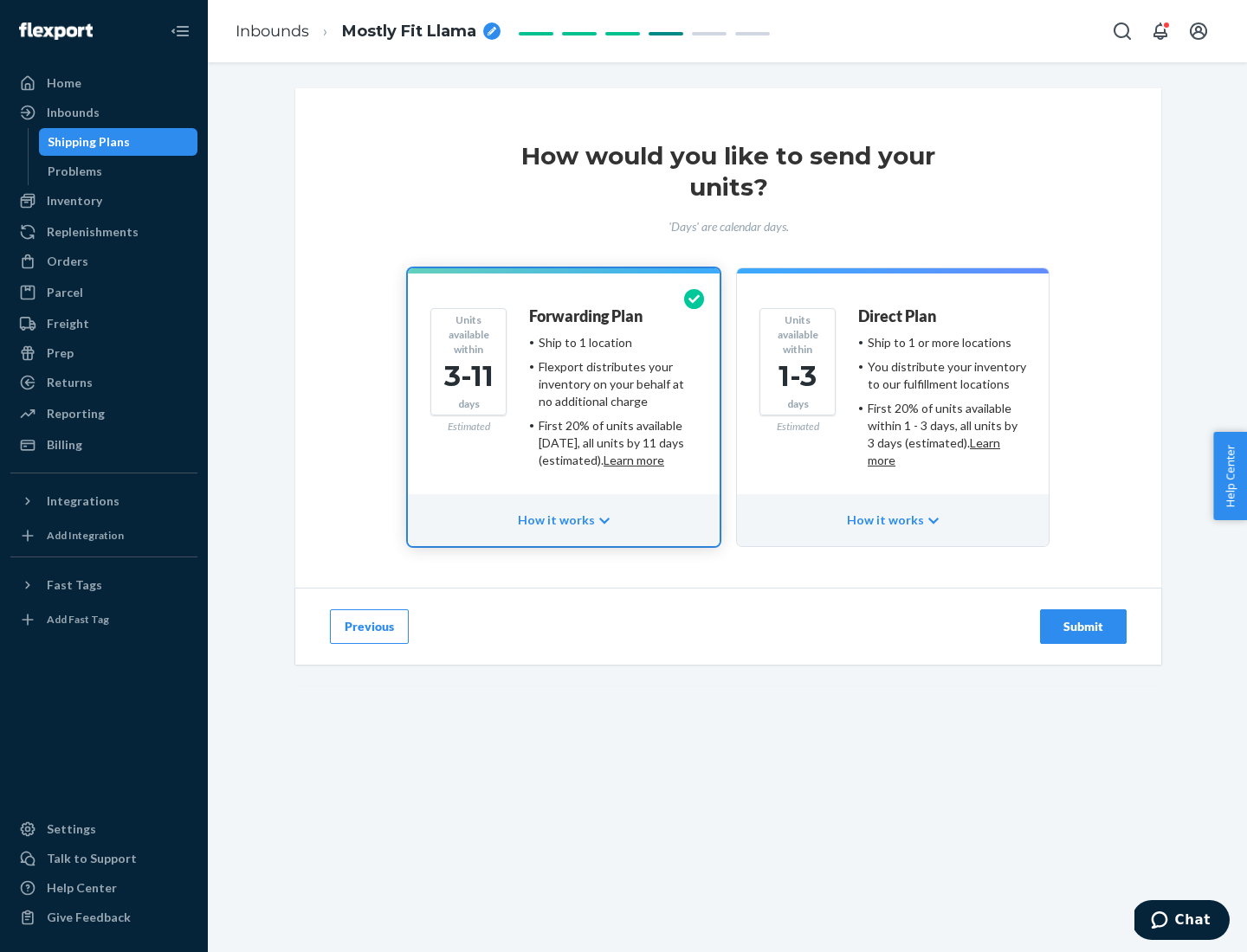
click at [893, 395] on ul "Ship to 1 or more locations You distribute your inventory to our fulfillment lo…" at bounding box center [941, 402] width 168 height 135
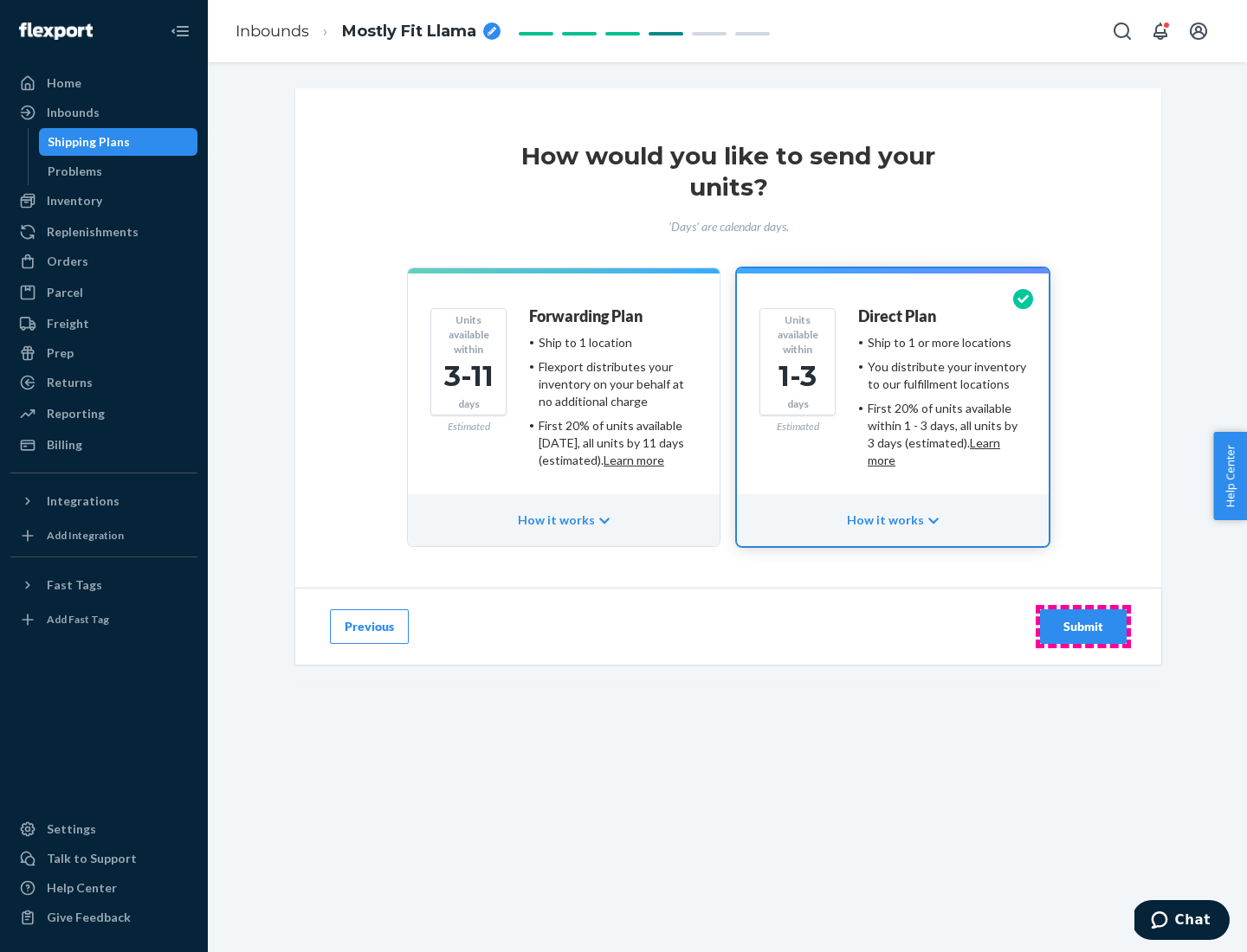
click at [1084, 627] on div "Submit" at bounding box center [1084, 626] width 57 height 18
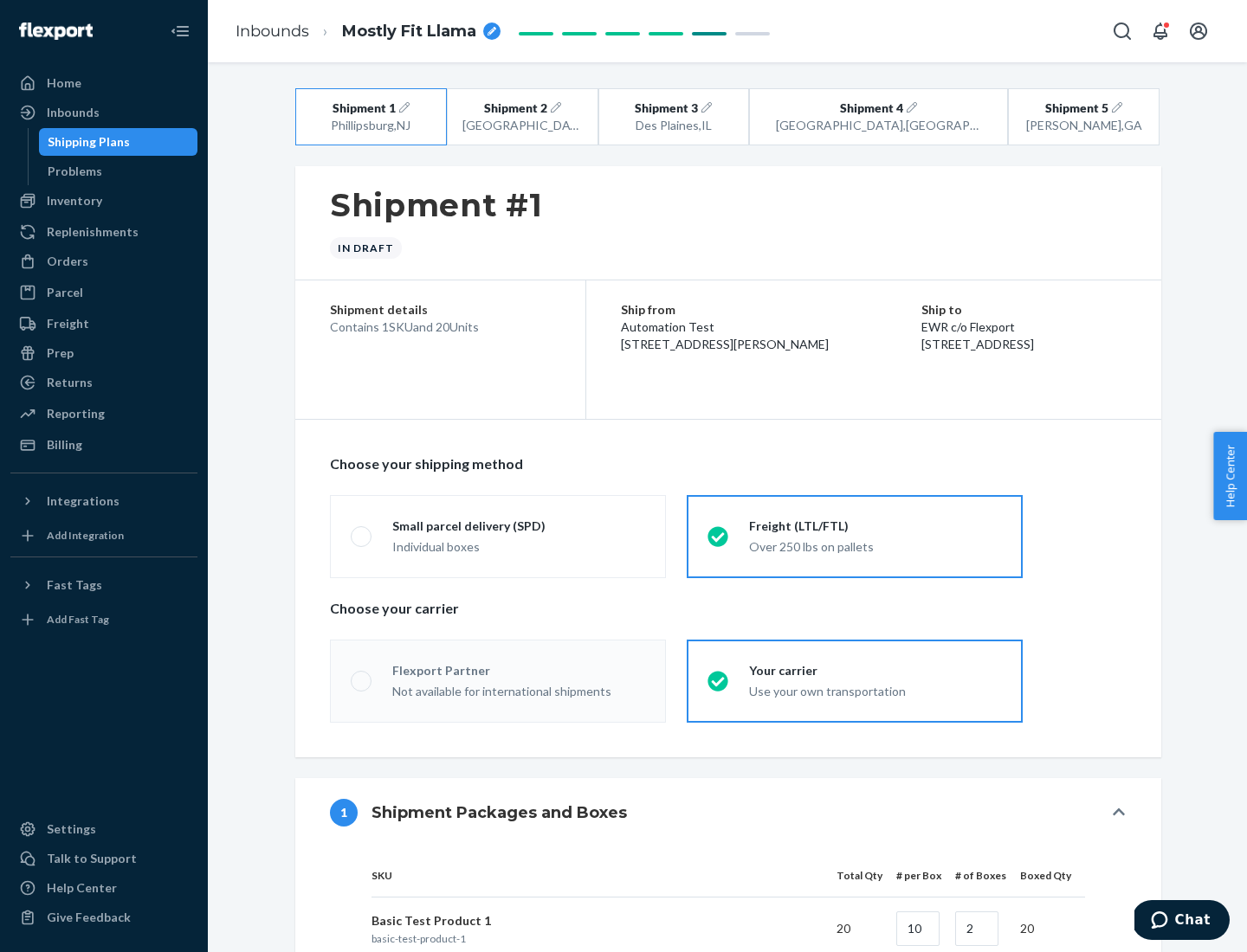
radio input "true"
radio input "false"
radio input "true"
radio input "false"
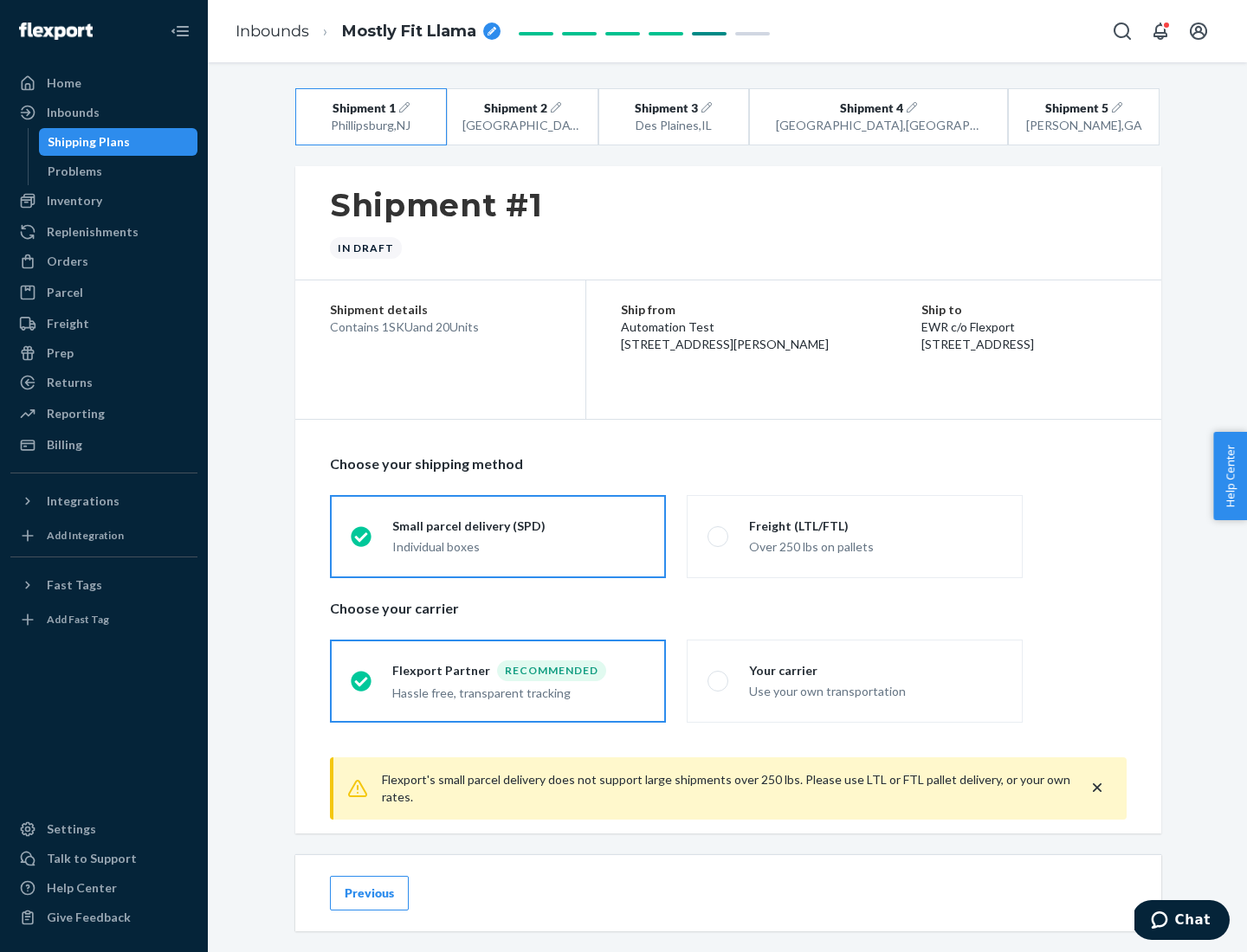
scroll to position [19, 0]
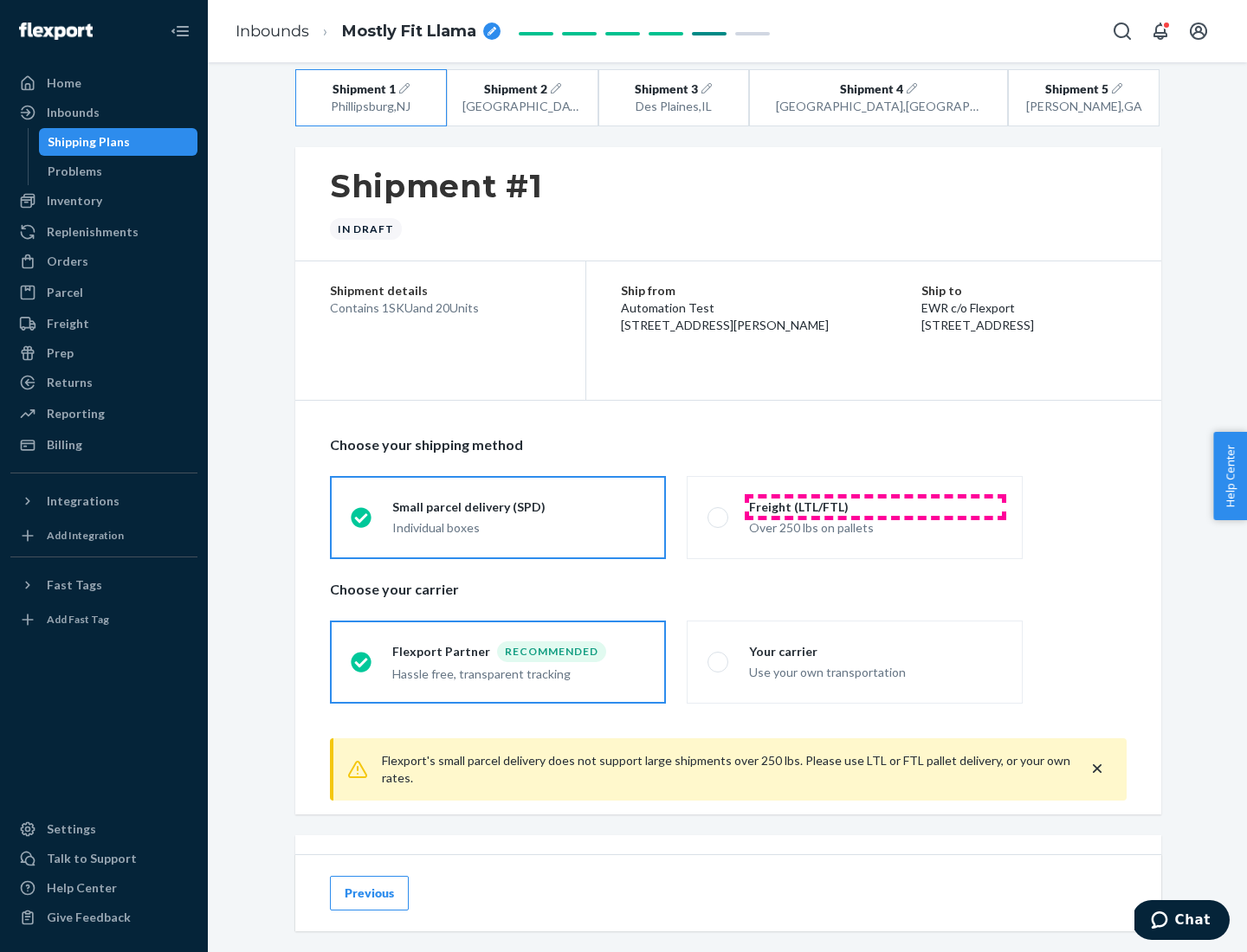
click at [875, 507] on div "Freight (LTL/FTL)" at bounding box center [875, 507] width 253 height 18
click at [719, 512] on input "Freight (LTL/FTL) Over 250 lbs on pallets" at bounding box center [713, 518] width 11 height 11
radio input "true"
radio input "false"
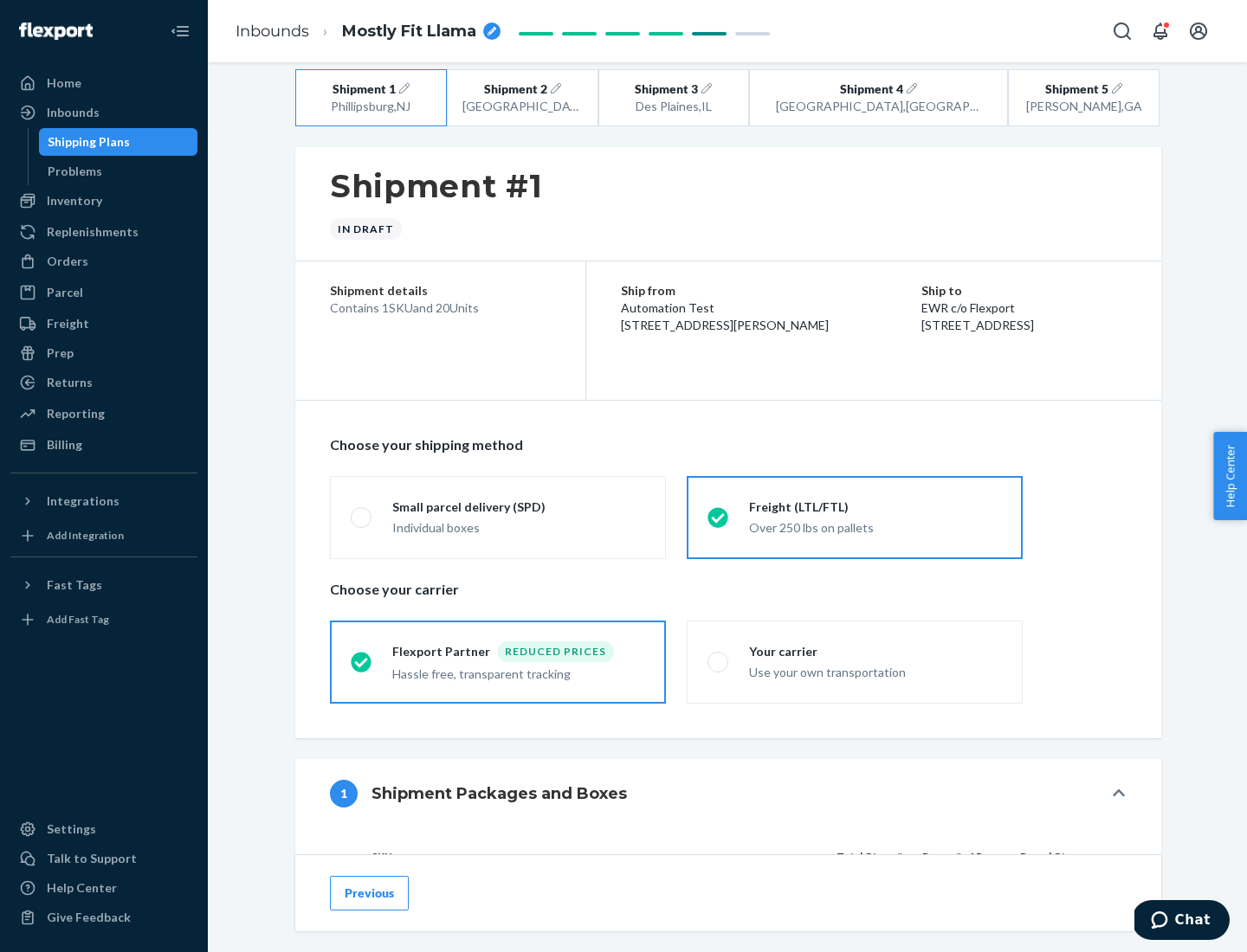
scroll to position [164, 0]
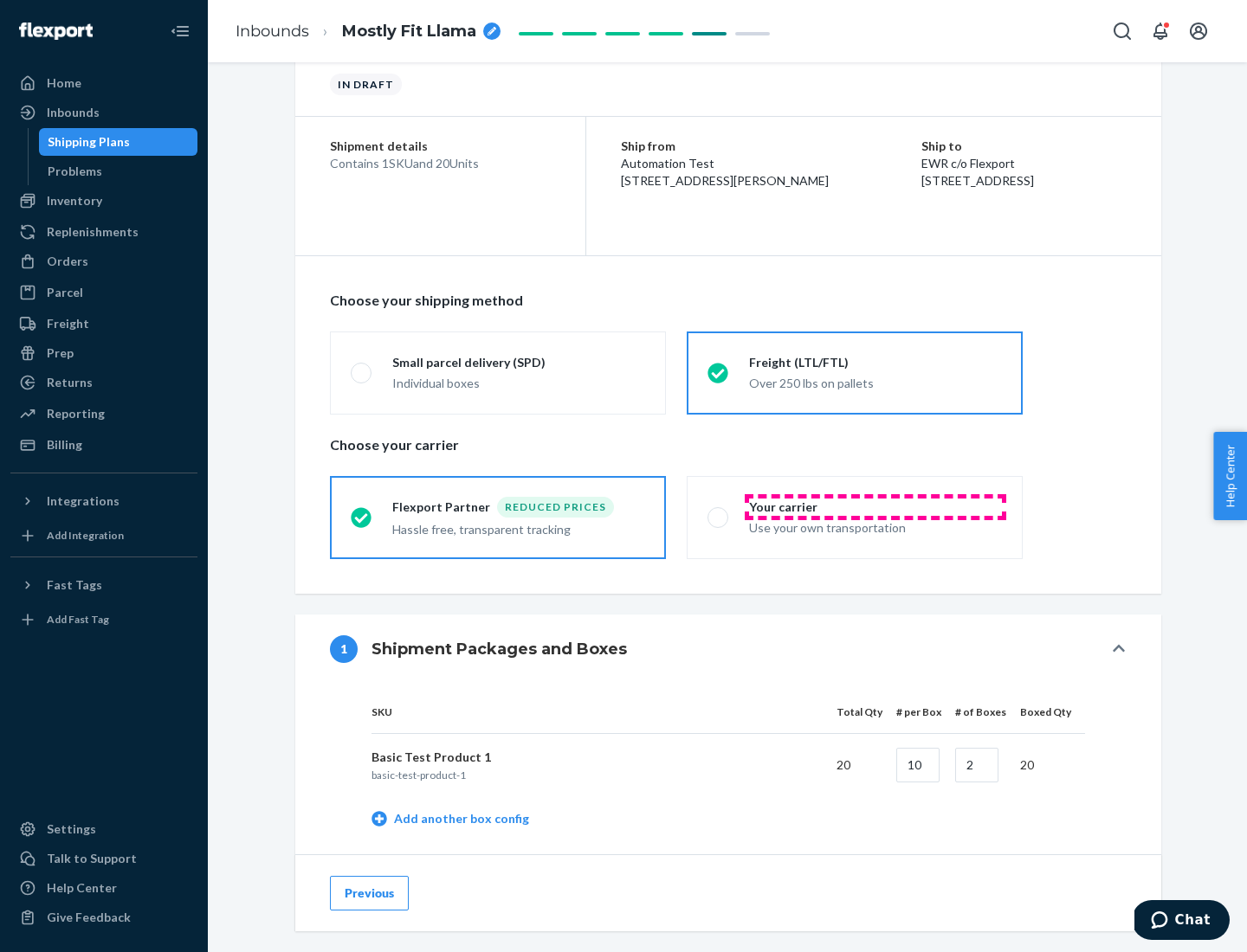
click at [875, 507] on div "Your carrier" at bounding box center [875, 507] width 253 height 18
click at [719, 512] on input "Your carrier Use your own transportation" at bounding box center [713, 518] width 11 height 11
radio input "true"
radio input "false"
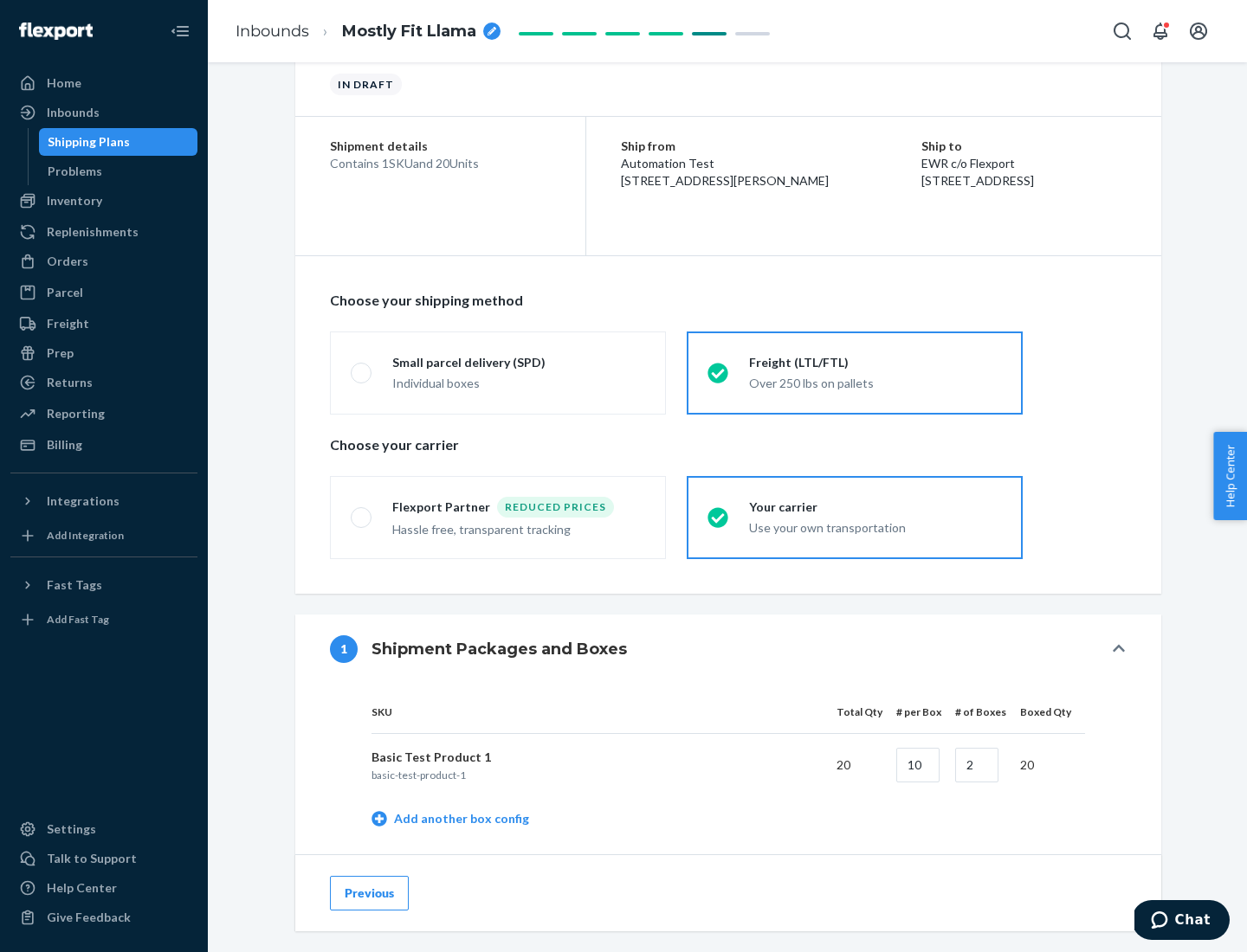
scroll to position [547, 0]
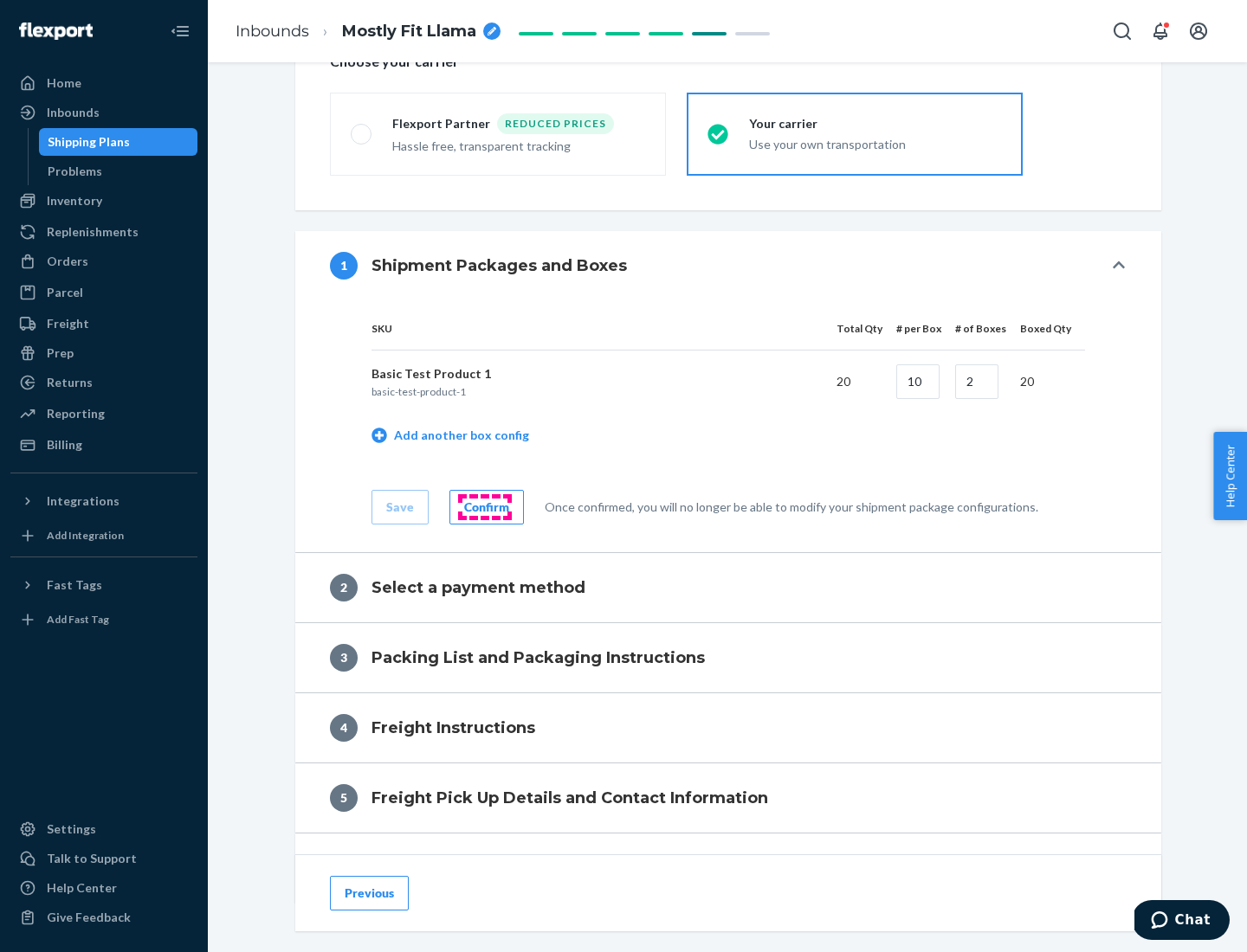
click at [485, 507] on div "Confirm" at bounding box center [486, 507] width 45 height 18
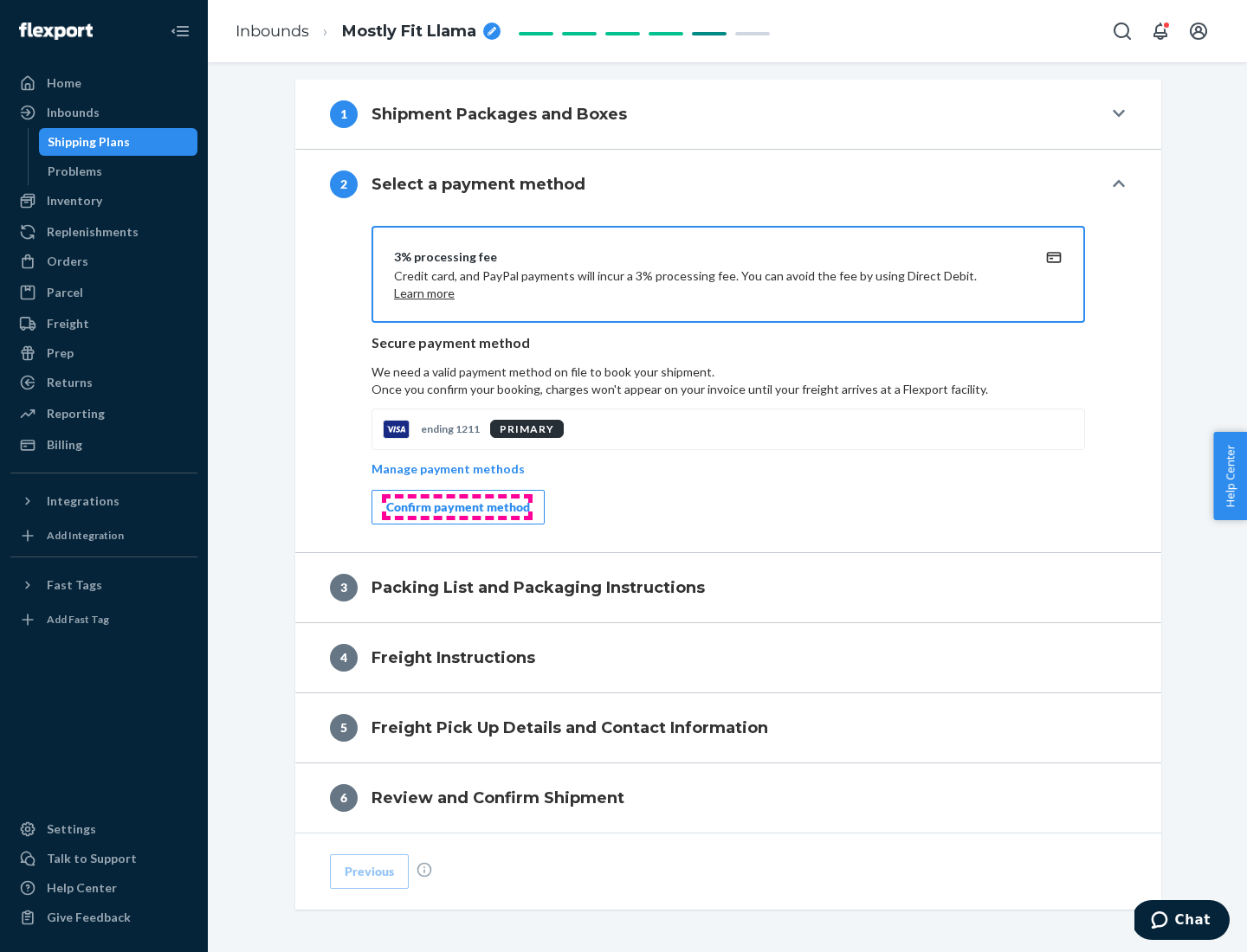
click at [457, 507] on div "Confirm payment method" at bounding box center [458, 507] width 144 height 18
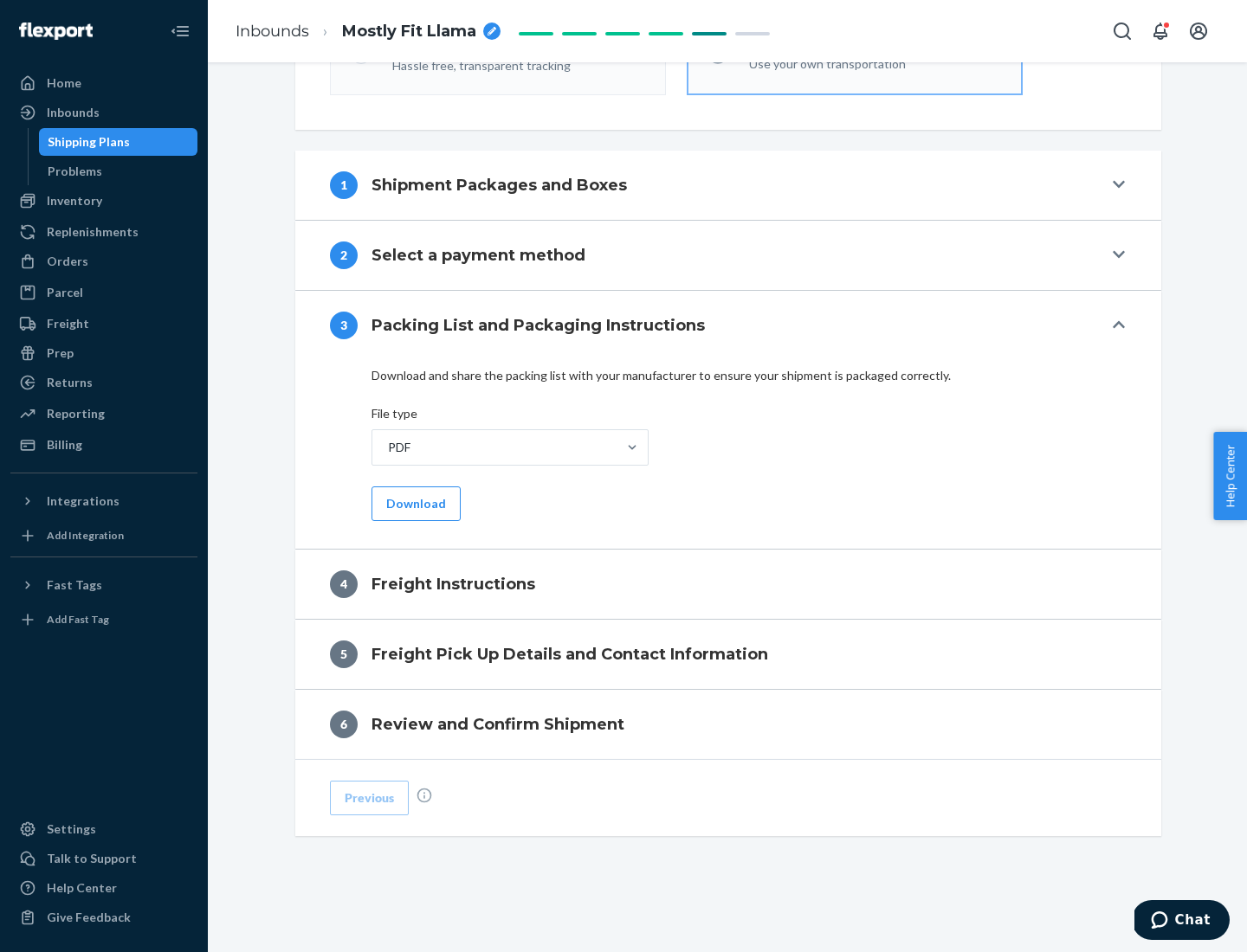
scroll to position [624, 0]
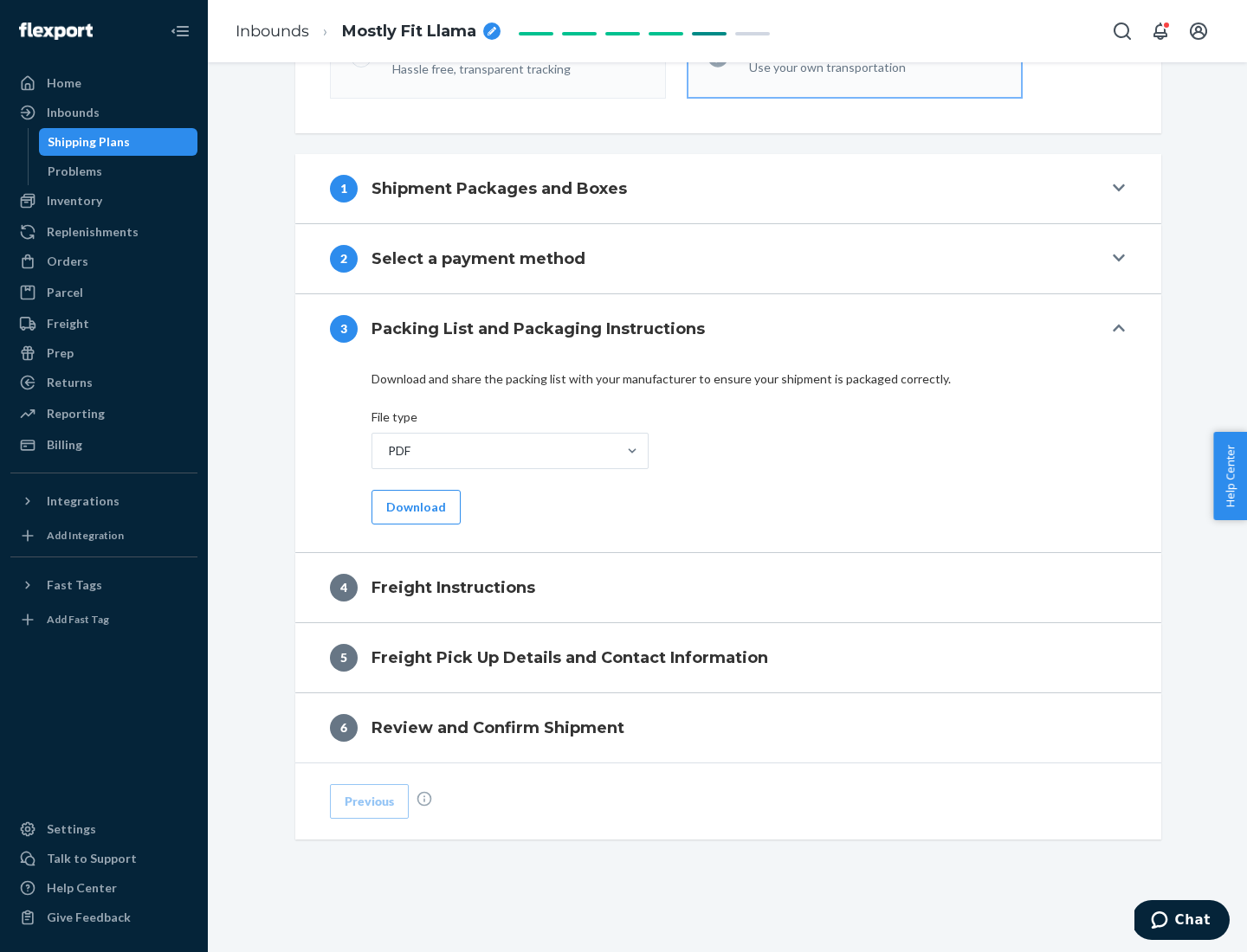
click at [414, 507] on button "Download" at bounding box center [416, 507] width 89 height 34
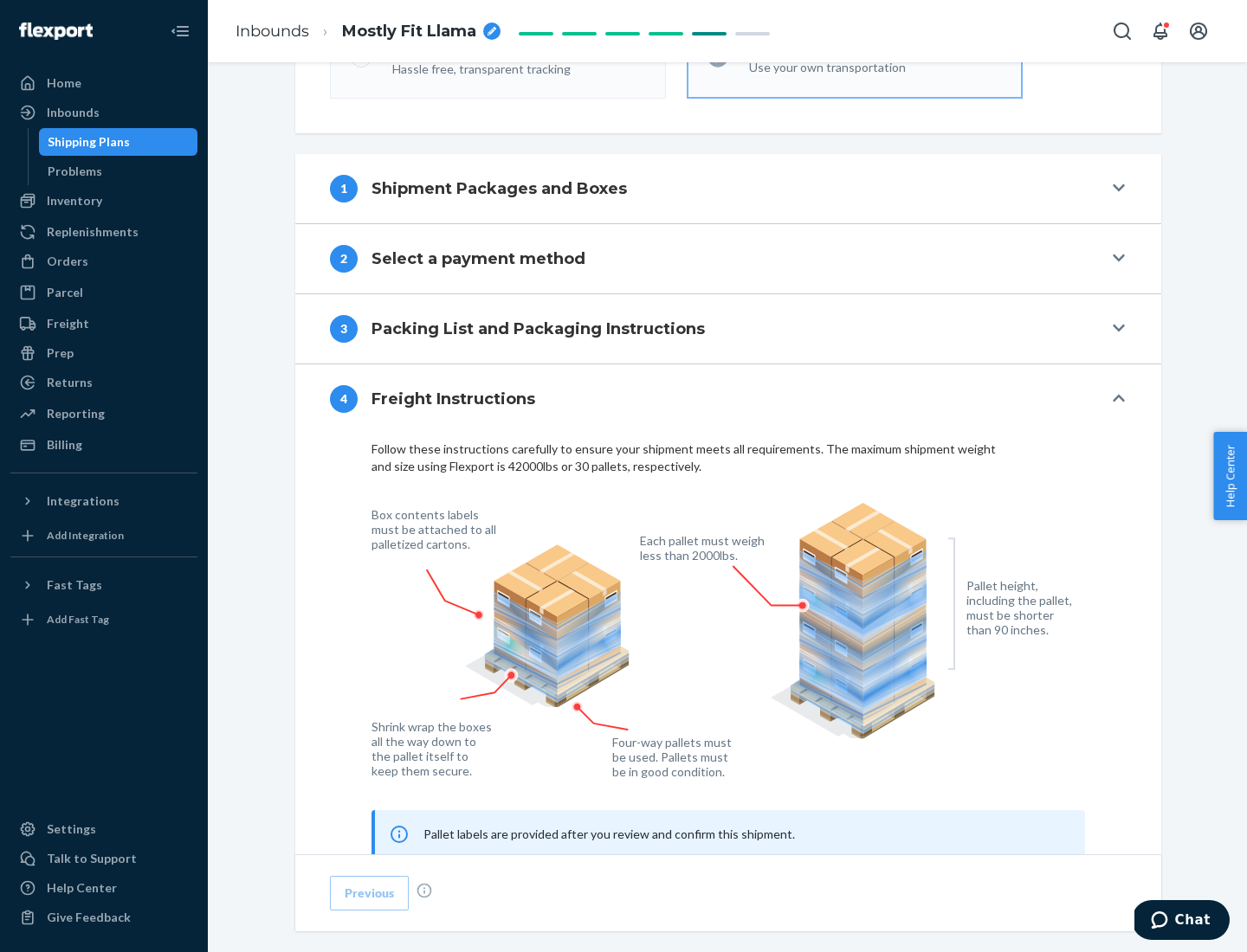
scroll to position [1046, 0]
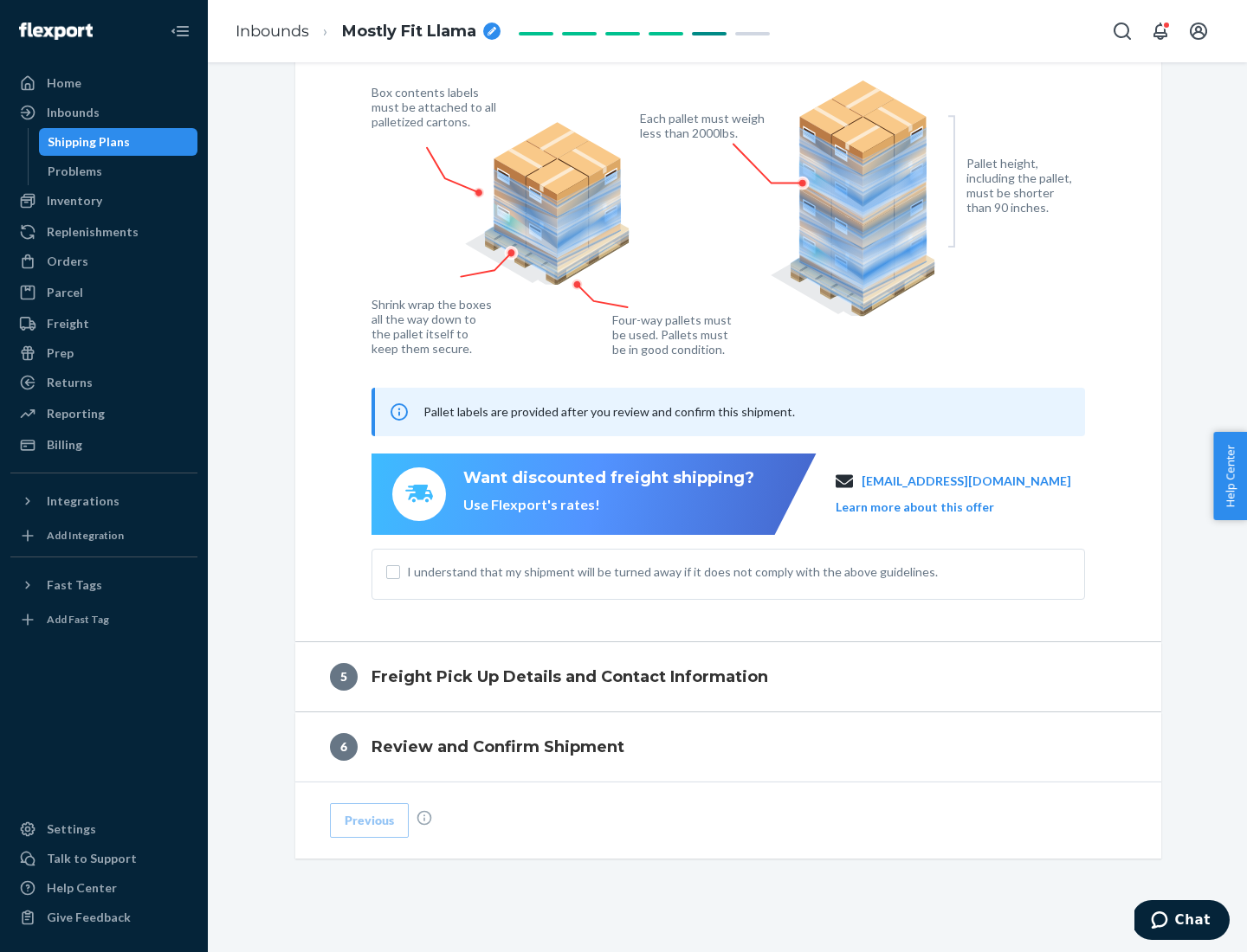
click at [937, 507] on button "Learn more about this offer" at bounding box center [914, 507] width 158 height 18
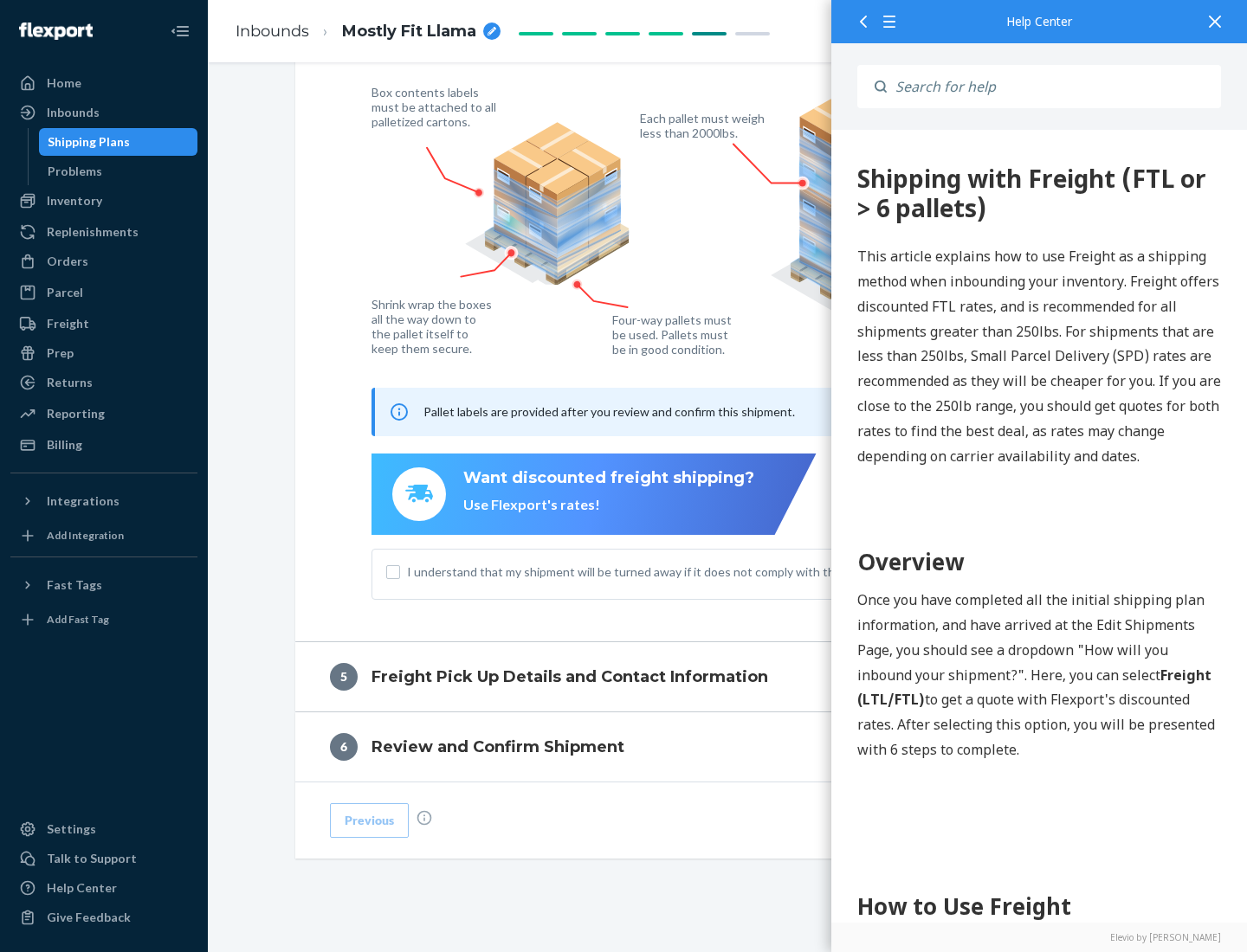
scroll to position [0, 0]
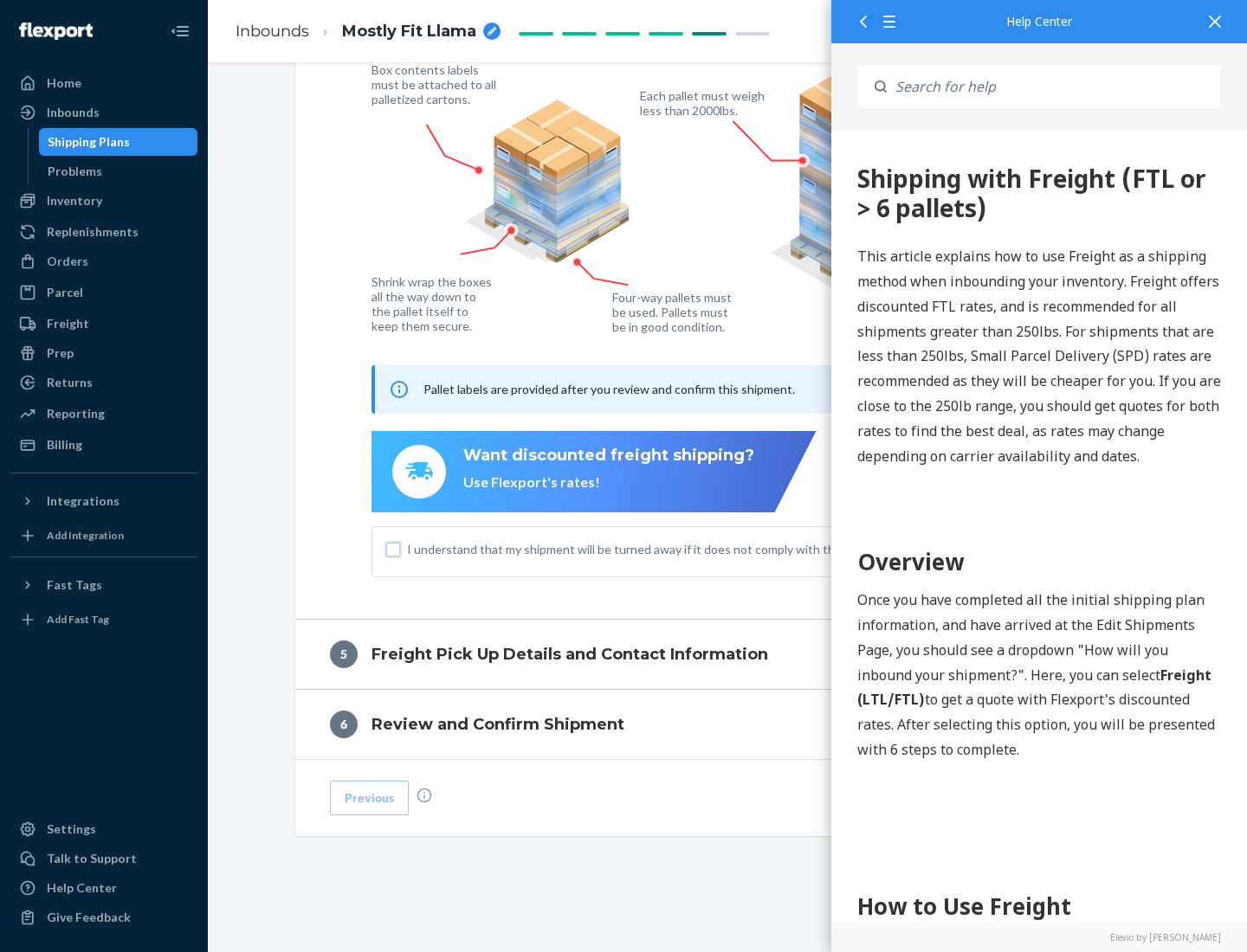
click at [393, 549] on input "I understand that my shipment will be turned away if it does not comply with th…" at bounding box center [393, 549] width 14 height 14
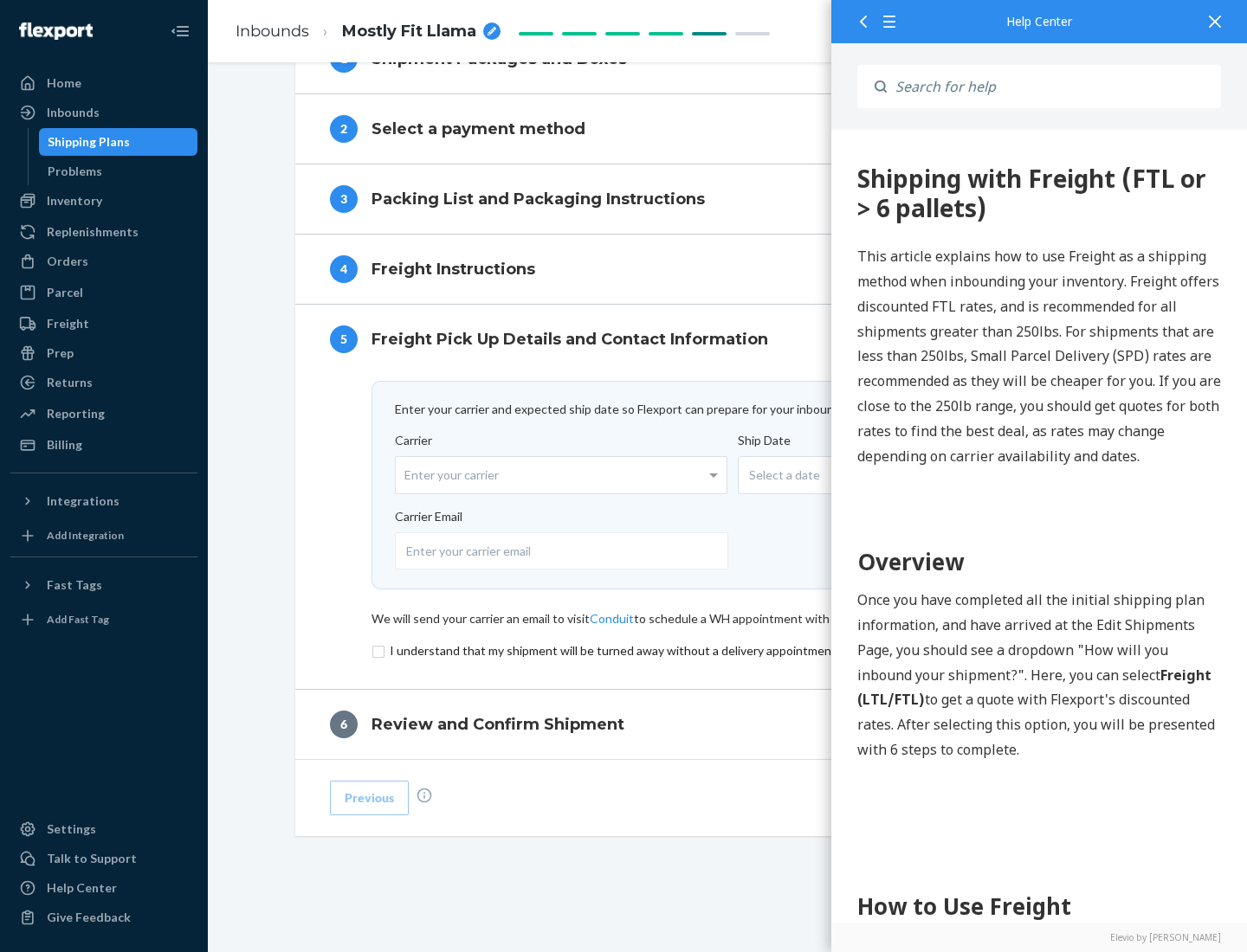
scroll to position [754, 0]
click at [728, 650] on input "checkbox" at bounding box center [728, 651] width 713 height 20
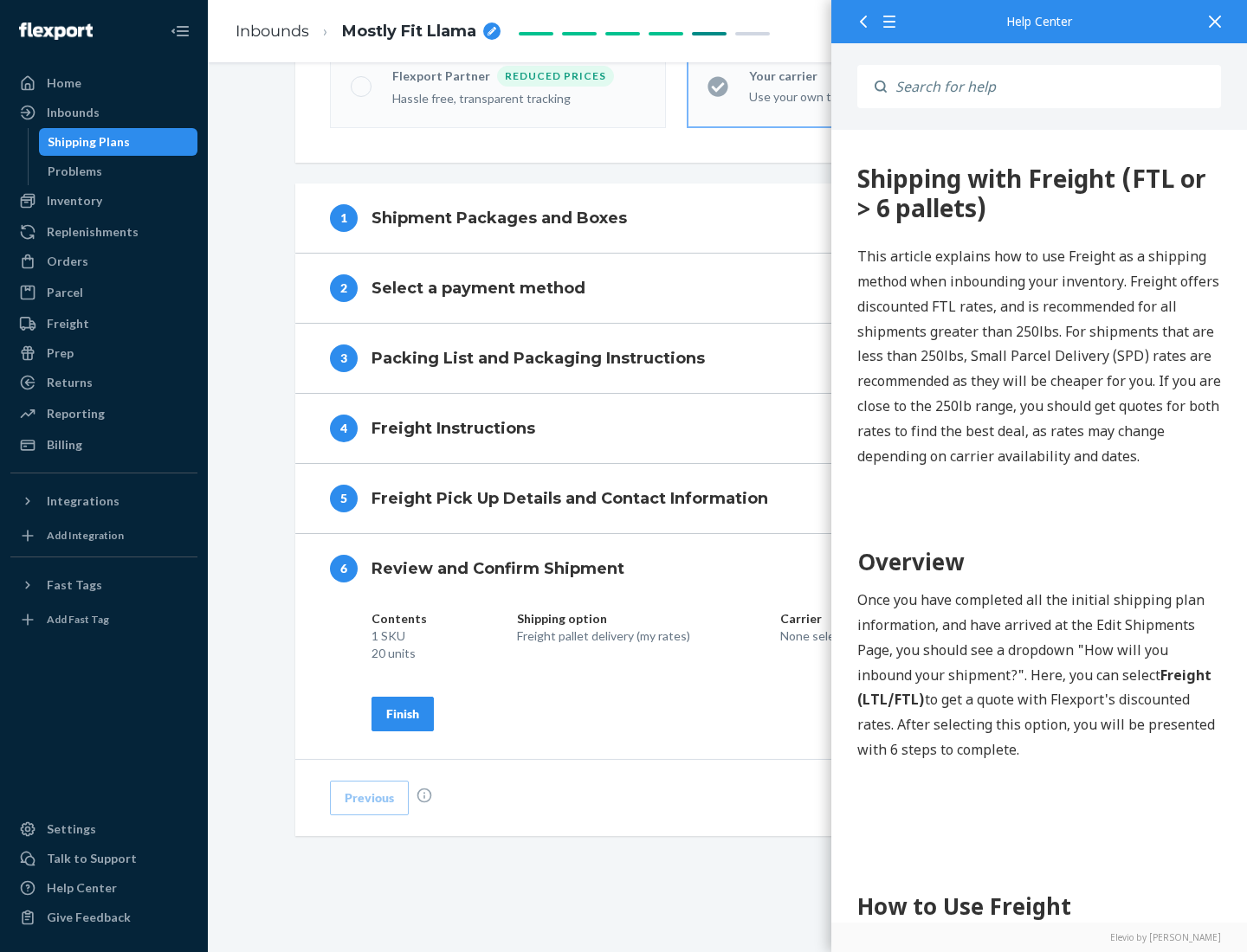
click at [403, 713] on div "Finish" at bounding box center [403, 714] width 33 height 18
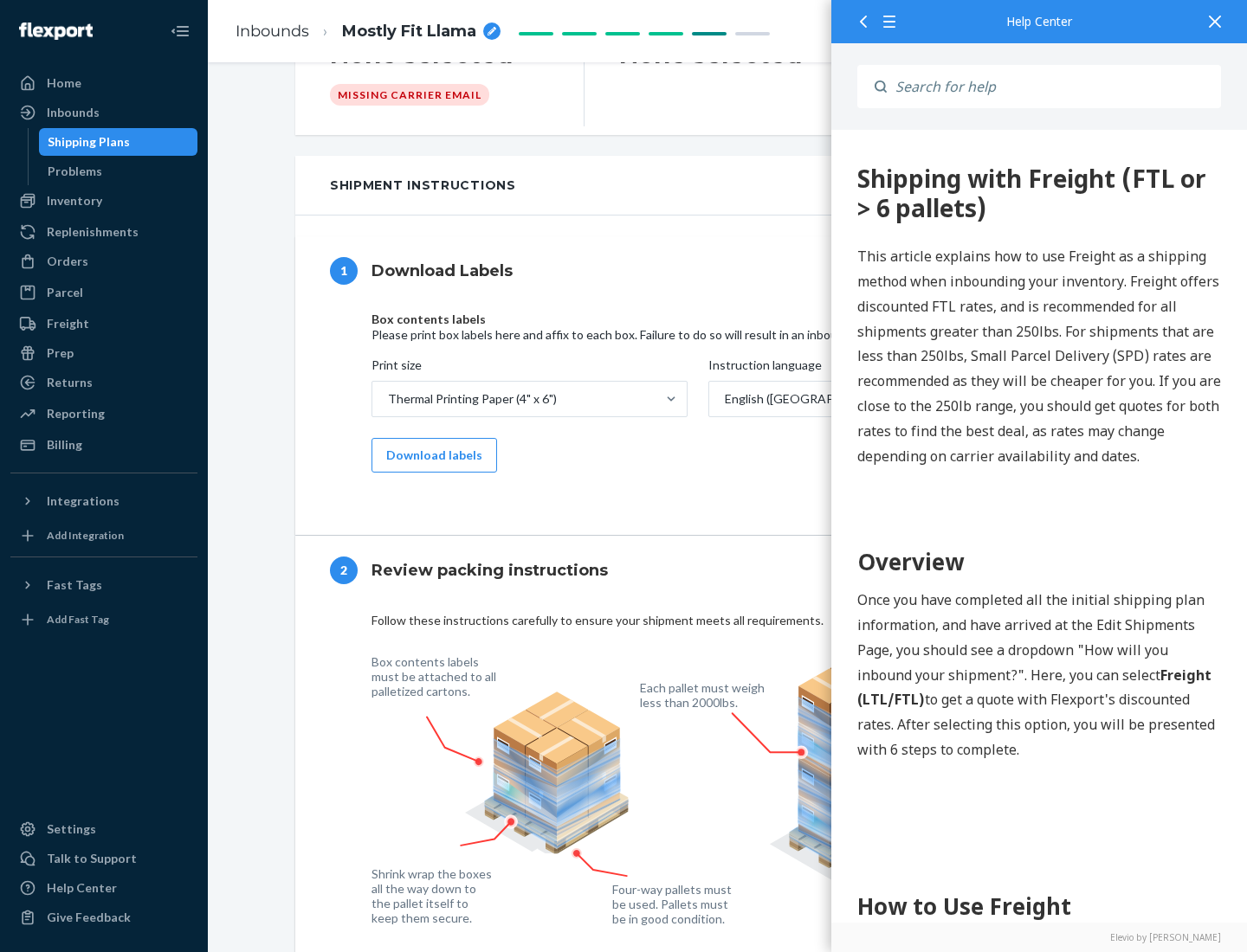
scroll to position [0, 0]
